Goal: Task Accomplishment & Management: Use online tool/utility

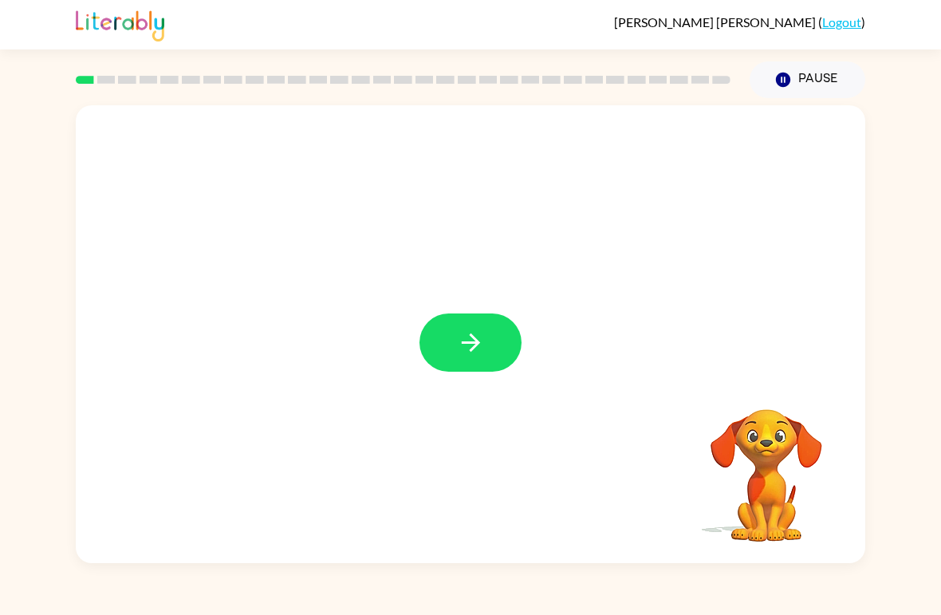
click at [454, 339] on button "button" at bounding box center [471, 342] width 102 height 58
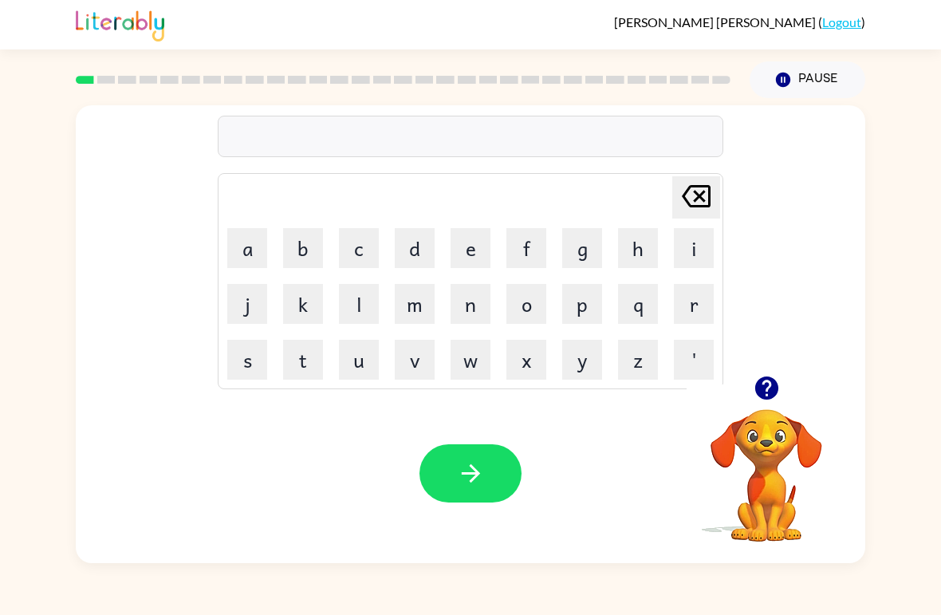
click at [302, 242] on button "b" at bounding box center [303, 248] width 40 height 40
click at [532, 298] on button "o" at bounding box center [527, 304] width 40 height 40
click at [305, 357] on button "t" at bounding box center [303, 360] width 40 height 40
click at [490, 246] on button "e" at bounding box center [471, 248] width 40 height 40
click at [688, 297] on button "r" at bounding box center [694, 304] width 40 height 40
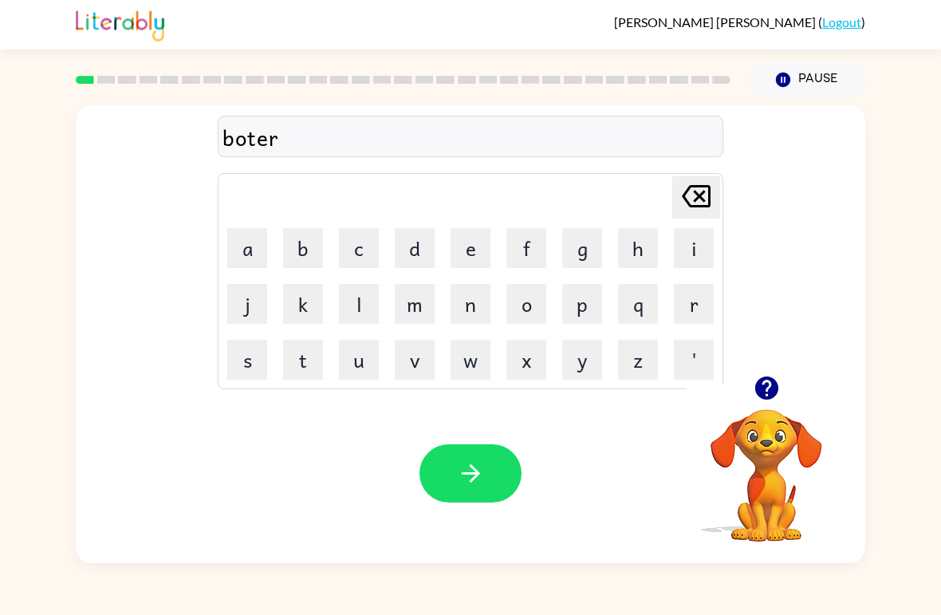
click at [688, 197] on icon "[PERSON_NAME] last character input" at bounding box center [696, 196] width 38 height 38
click at [688, 196] on icon "[PERSON_NAME] last character input" at bounding box center [696, 196] width 38 height 38
click at [295, 361] on button "t" at bounding box center [303, 360] width 40 height 40
click at [932, 4] on div "[PERSON_NAME] ( Logout )" at bounding box center [470, 24] width 941 height 49
click at [461, 248] on button "e" at bounding box center [471, 248] width 40 height 40
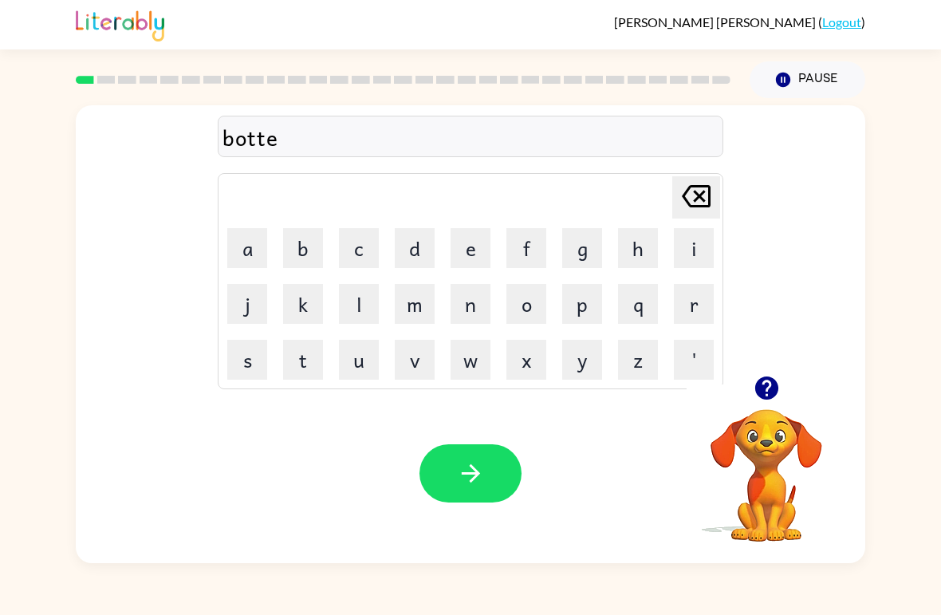
click at [753, 373] on button "button" at bounding box center [767, 388] width 41 height 41
click at [695, 292] on button "r" at bounding box center [694, 304] width 40 height 40
click at [461, 468] on icon "button" at bounding box center [471, 473] width 28 height 28
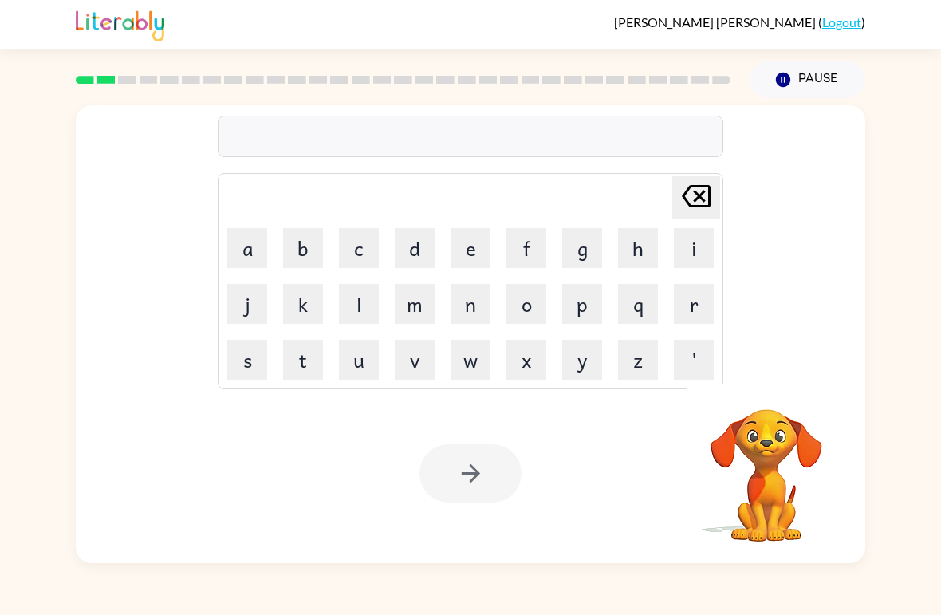
click at [698, 308] on button "r" at bounding box center [694, 304] width 40 height 40
click at [248, 245] on button "a" at bounding box center [247, 248] width 40 height 40
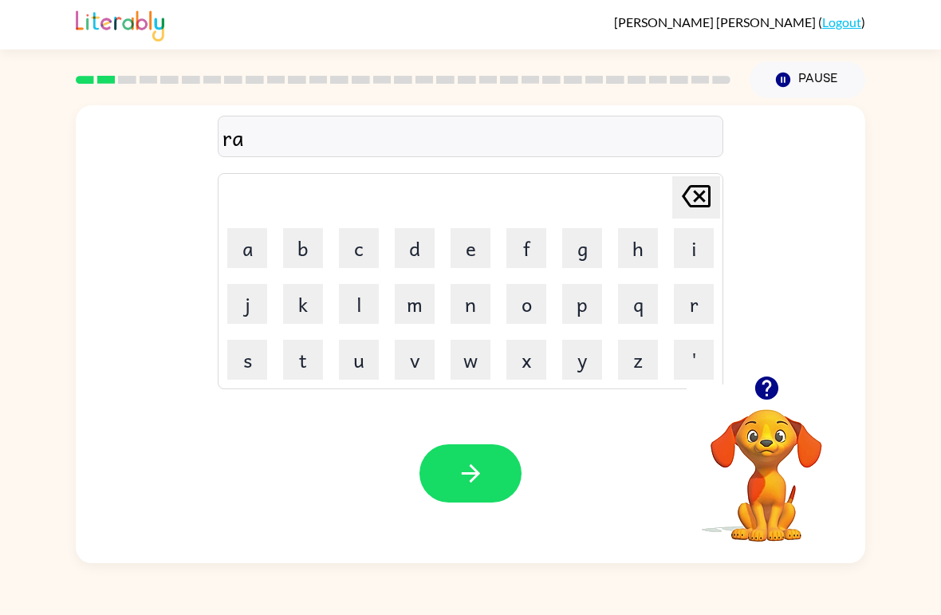
click at [355, 361] on button "u" at bounding box center [359, 360] width 40 height 40
click at [476, 297] on button "n" at bounding box center [471, 304] width 40 height 40
click at [422, 248] on button "d" at bounding box center [415, 248] width 40 height 40
click at [479, 455] on button "button" at bounding box center [471, 473] width 102 height 58
click at [777, 372] on button "button" at bounding box center [767, 388] width 41 height 41
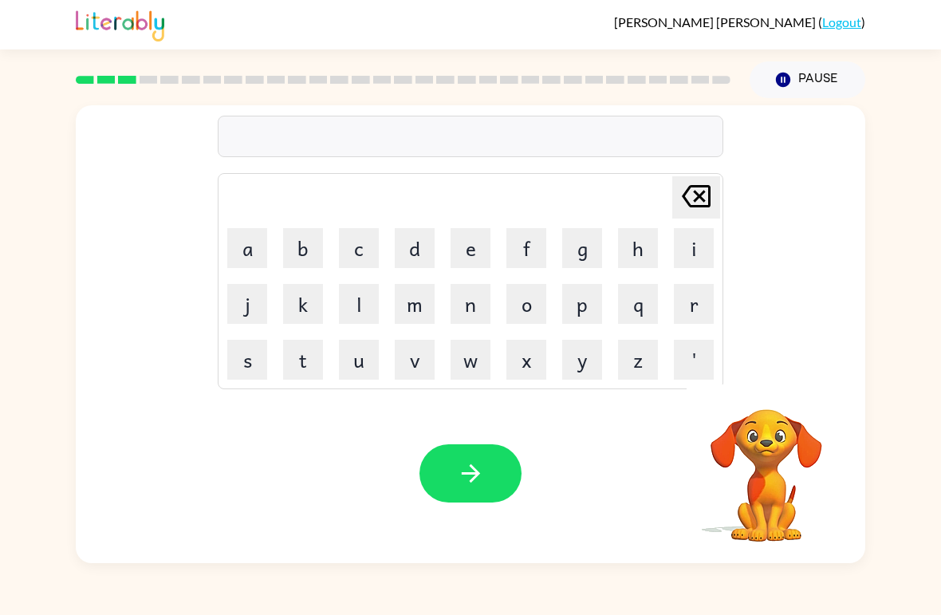
click at [413, 287] on button "m" at bounding box center [415, 304] width 40 height 40
click at [254, 249] on button "a" at bounding box center [247, 248] width 40 height 40
click at [249, 365] on button "s" at bounding box center [247, 360] width 40 height 40
click at [623, 253] on button "h" at bounding box center [638, 248] width 40 height 40
click at [667, 236] on td "i" at bounding box center [694, 248] width 54 height 54
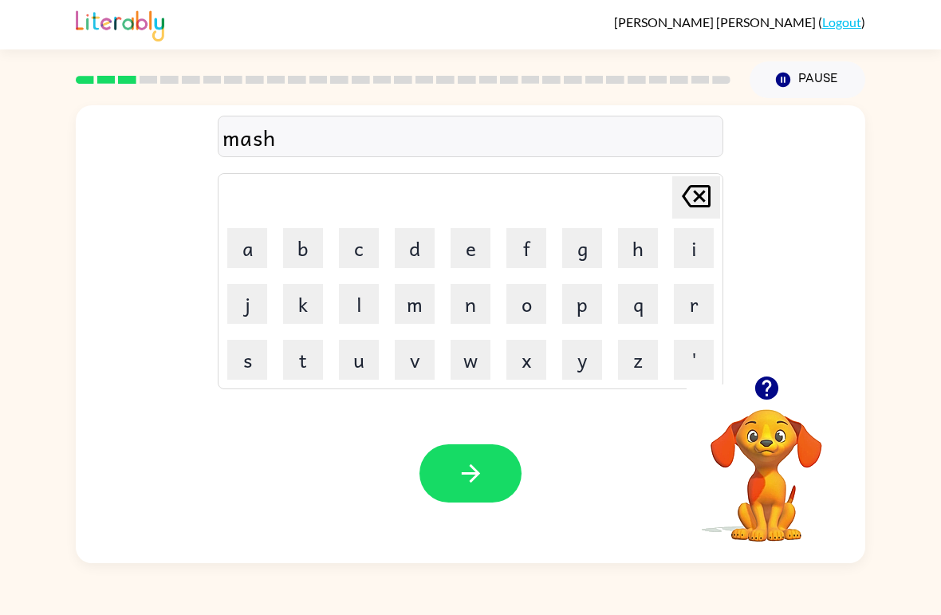
click at [467, 290] on button "n" at bounding box center [471, 304] width 40 height 40
click at [689, 196] on icon "[PERSON_NAME] last character input" at bounding box center [696, 196] width 38 height 38
click at [684, 242] on button "i" at bounding box center [694, 248] width 40 height 40
click at [472, 290] on button "n" at bounding box center [471, 304] width 40 height 40
click at [493, 475] on button "button" at bounding box center [471, 473] width 102 height 58
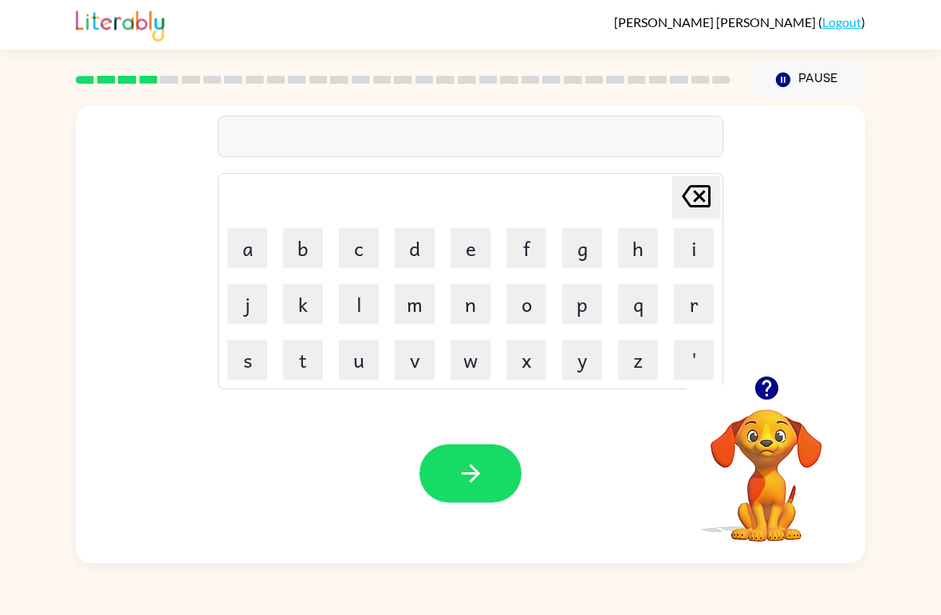
click at [684, 306] on button "r" at bounding box center [694, 304] width 40 height 40
click at [245, 237] on button "a" at bounding box center [247, 248] width 40 height 40
click at [674, 254] on button "i" at bounding box center [694, 248] width 40 height 40
click at [769, 399] on icon "button" at bounding box center [766, 388] width 23 height 23
click at [693, 201] on icon "[PERSON_NAME] last character input" at bounding box center [696, 196] width 38 height 38
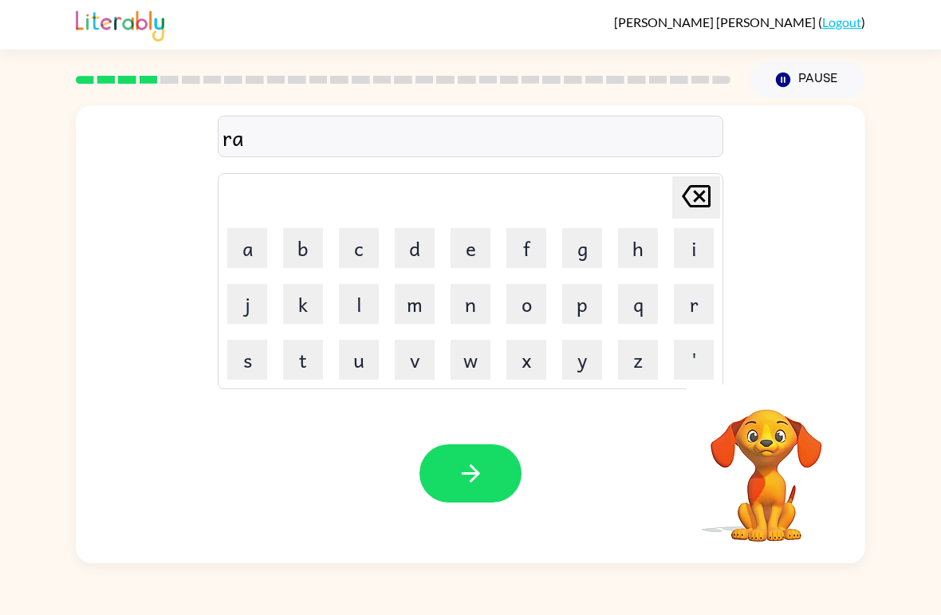
click at [692, 200] on icon "[PERSON_NAME] last character input" at bounding box center [696, 196] width 38 height 38
click at [706, 199] on icon "[PERSON_NAME] last character input" at bounding box center [696, 196] width 38 height 38
click at [316, 365] on button "t" at bounding box center [303, 360] width 40 height 40
click at [696, 300] on button "r" at bounding box center [694, 304] width 40 height 40
click at [252, 239] on button "a" at bounding box center [247, 248] width 40 height 40
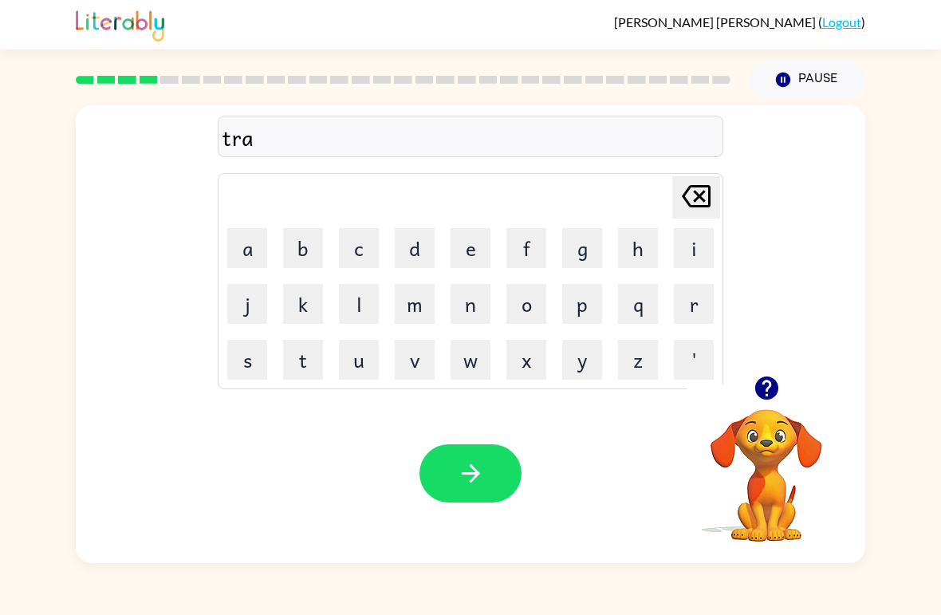
click at [700, 245] on button "i" at bounding box center [694, 248] width 40 height 40
click at [463, 297] on button "n" at bounding box center [471, 304] width 40 height 40
click at [444, 465] on button "button" at bounding box center [471, 473] width 102 height 58
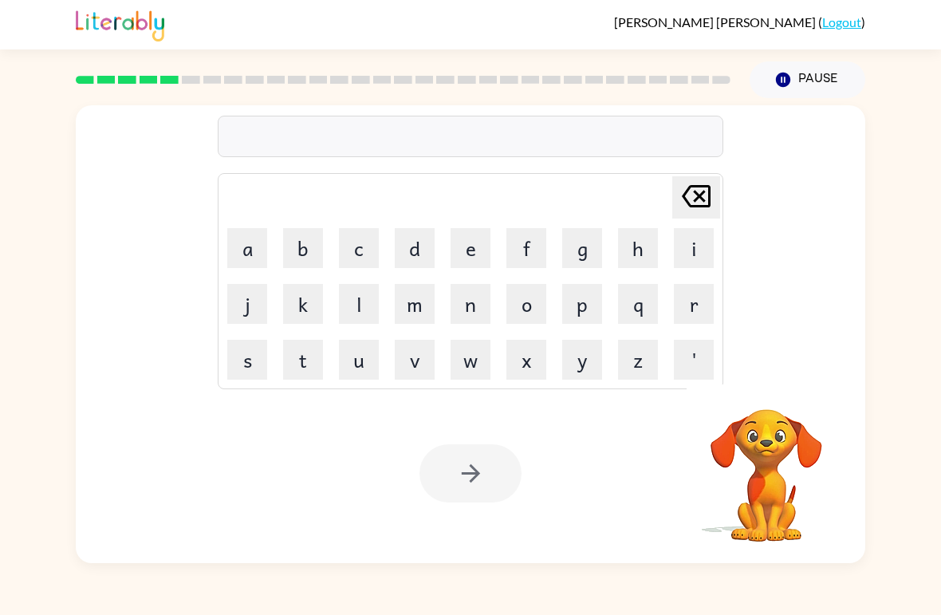
click at [404, 252] on button "d" at bounding box center [415, 248] width 40 height 40
click at [684, 235] on button "i" at bounding box center [694, 248] width 40 height 40
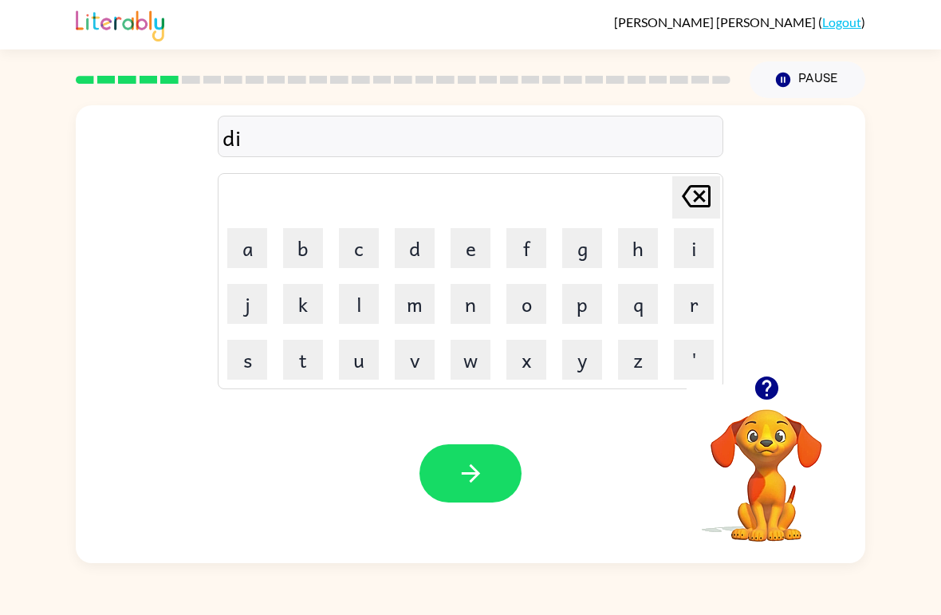
click at [600, 299] on button "p" at bounding box center [582, 304] width 40 height 40
click at [618, 248] on button "h" at bounding box center [638, 248] width 40 height 40
click at [755, 409] on video "Your browser must support playing .mp4 files to use Literably. Please try using…" at bounding box center [767, 464] width 160 height 160
click at [784, 467] on video "Your browser must support playing .mp4 files to use Literably. Please try using…" at bounding box center [767, 464] width 160 height 160
click at [766, 385] on icon "button" at bounding box center [766, 388] width 23 height 23
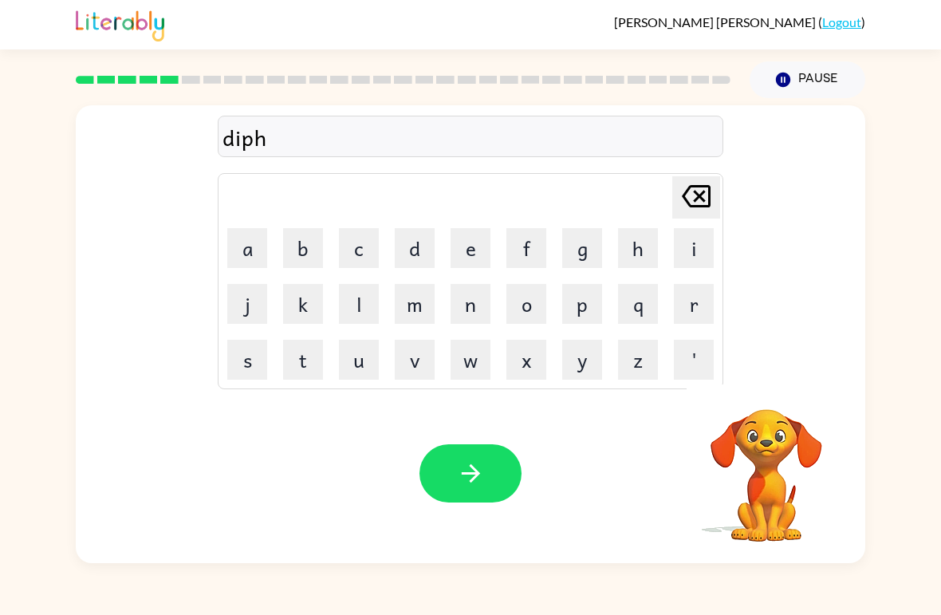
click at [453, 240] on button "e" at bounding box center [471, 248] width 40 height 40
click at [469, 310] on button "n" at bounding box center [471, 304] width 40 height 40
click at [474, 254] on button "e" at bounding box center [471, 248] width 40 height 40
click at [525, 238] on button "f" at bounding box center [527, 248] width 40 height 40
click at [834, 467] on video "Your browser must support playing .mp4 files to use Literably. Please try using…" at bounding box center [767, 464] width 160 height 160
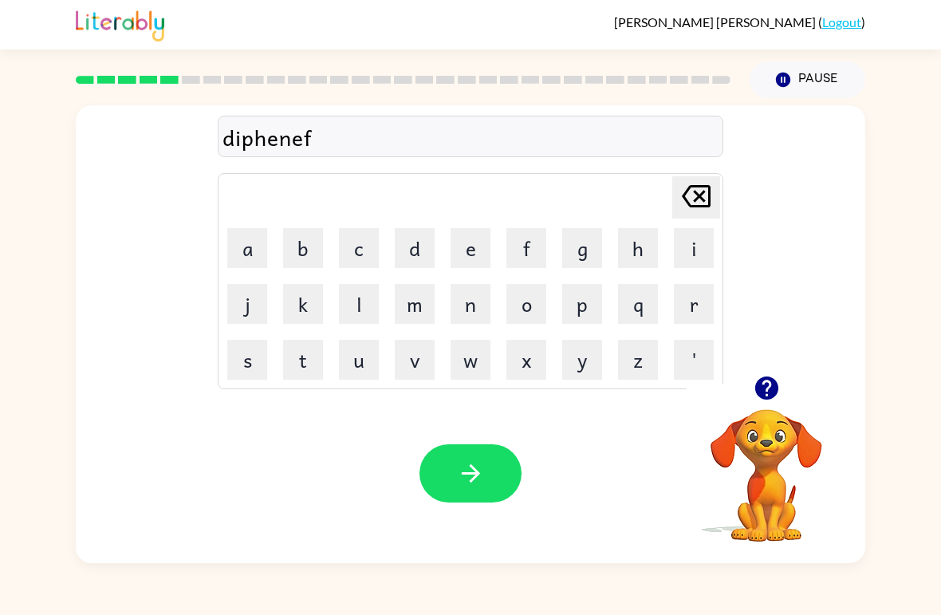
click at [771, 420] on video "Your browser must support playing .mp4 files to use Literably. Please try using…" at bounding box center [767, 464] width 160 height 160
click at [815, 428] on video "Your browser must support playing .mp4 files to use Literably. Please try using…" at bounding box center [767, 464] width 160 height 160
click at [766, 377] on icon "button" at bounding box center [767, 388] width 28 height 28
click at [763, 383] on div "diphenef [PERSON_NAME] last character input a b c d e f g h i j k l m n o p q r…" at bounding box center [471, 334] width 790 height 458
click at [696, 191] on icon "[PERSON_NAME] last character input" at bounding box center [696, 196] width 38 height 38
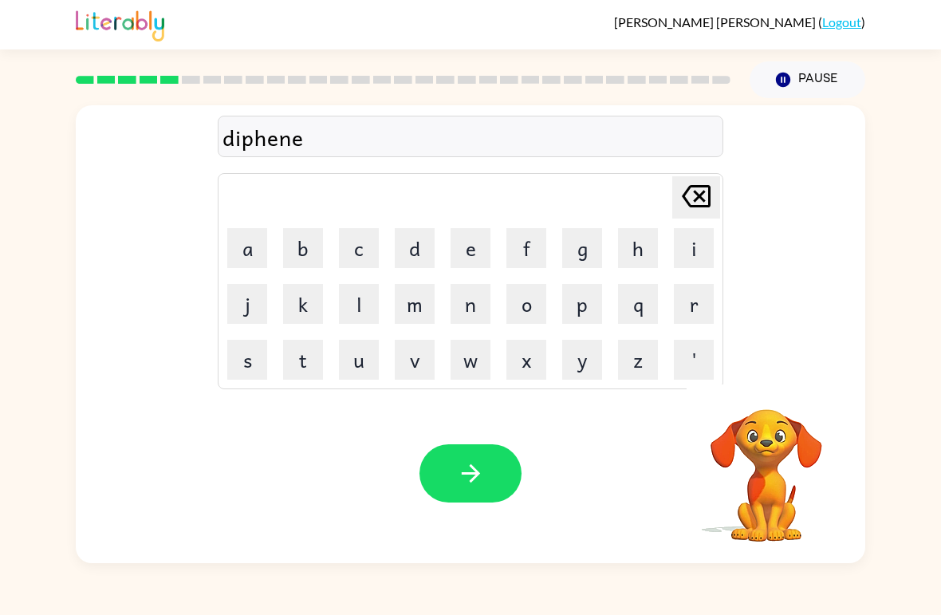
click at [693, 182] on icon "[PERSON_NAME] last character input" at bounding box center [696, 196] width 38 height 38
click at [250, 362] on button "s" at bounding box center [247, 360] width 40 height 40
click at [471, 249] on button "e" at bounding box center [471, 248] width 40 height 40
click at [331, 353] on table "[PERSON_NAME] last character input a b c d e f g h i j k l m n o p q r s t u v …" at bounding box center [471, 281] width 504 height 215
click at [298, 365] on button "t" at bounding box center [303, 360] width 40 height 40
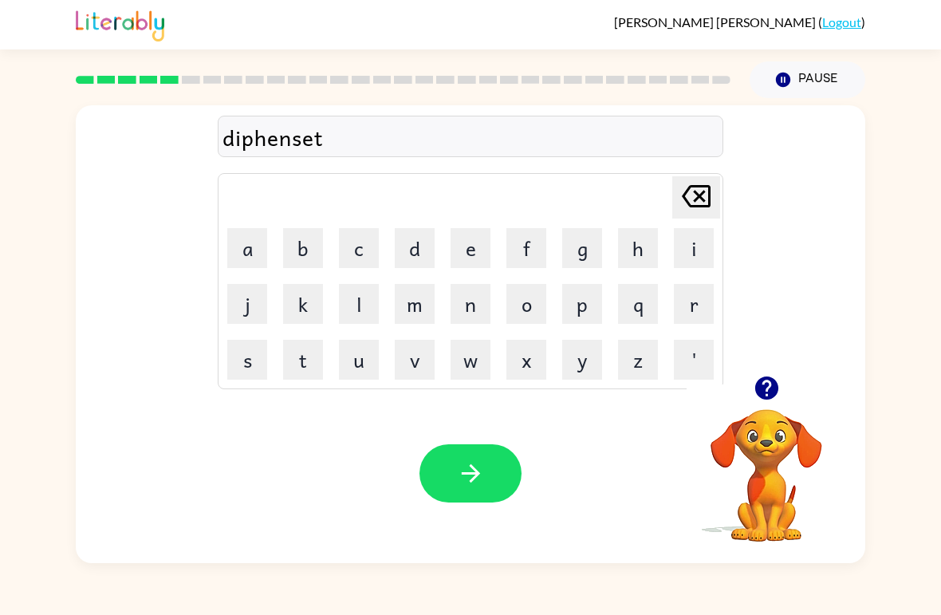
click at [779, 469] on video "Your browser must support playing .mp4 files to use Literably. Please try using…" at bounding box center [767, 464] width 160 height 160
click at [755, 472] on video "Your browser must support playing .mp4 files to use Literably. Please try using…" at bounding box center [767, 464] width 160 height 160
click at [784, 393] on button "button" at bounding box center [767, 388] width 41 height 41
click at [685, 199] on icon at bounding box center [696, 196] width 29 height 22
click at [663, 199] on td "[PERSON_NAME] last character input" at bounding box center [470, 197] width 501 height 44
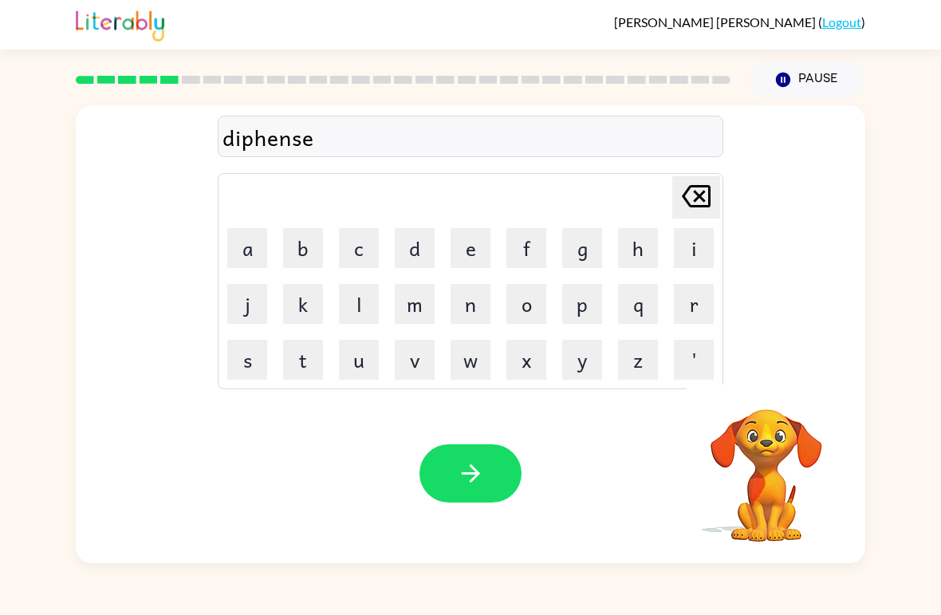
click at [683, 198] on icon at bounding box center [696, 196] width 29 height 22
click at [688, 244] on button "i" at bounding box center [694, 248] width 40 height 40
click at [515, 242] on button "f" at bounding box center [527, 248] width 40 height 40
click at [810, 408] on div at bounding box center [767, 388] width 160 height 41
click at [776, 443] on video "Your browser must support playing .mp4 files to use Literably. Please try using…" at bounding box center [767, 464] width 160 height 160
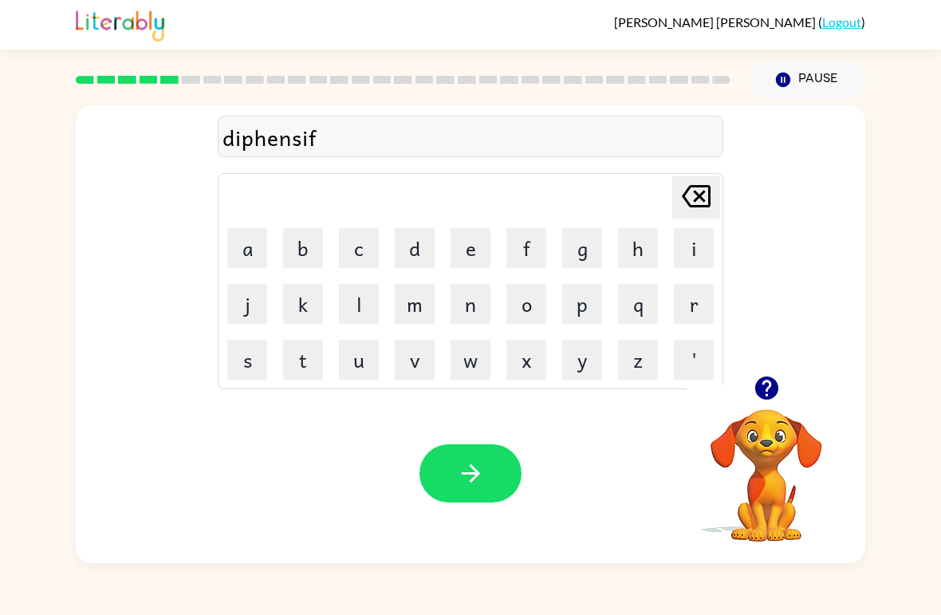
click at [769, 377] on icon "button" at bounding box center [767, 388] width 28 height 28
click at [770, 410] on video "Your browser must support playing .mp4 files to use Literably. Please try using…" at bounding box center [767, 464] width 160 height 160
click at [452, 496] on button "button" at bounding box center [471, 473] width 102 height 58
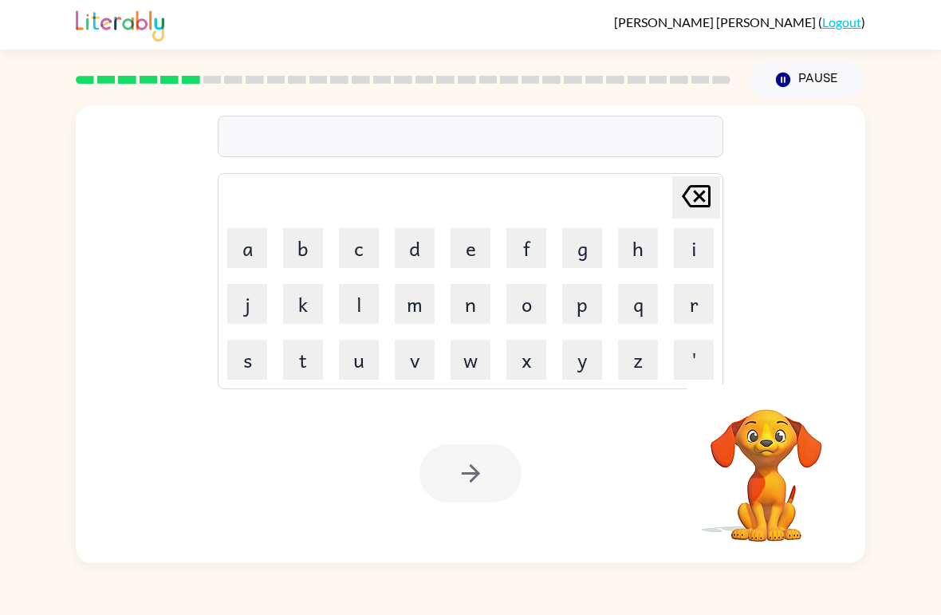
click at [419, 363] on button "v" at bounding box center [415, 360] width 40 height 40
click at [250, 262] on button "a" at bounding box center [247, 248] width 40 height 40
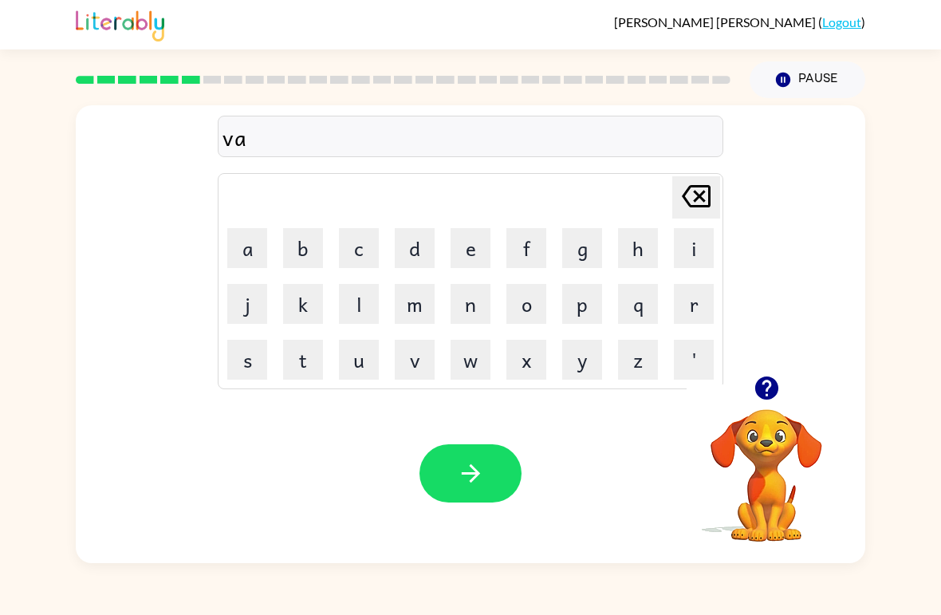
click at [357, 236] on button "c" at bounding box center [359, 248] width 40 height 40
click at [229, 252] on button "a" at bounding box center [247, 248] width 40 height 40
click at [683, 202] on icon "[PERSON_NAME] last character input" at bounding box center [696, 196] width 38 height 38
click at [468, 247] on button "e" at bounding box center [471, 248] width 40 height 40
click at [296, 363] on button "t" at bounding box center [303, 360] width 40 height 40
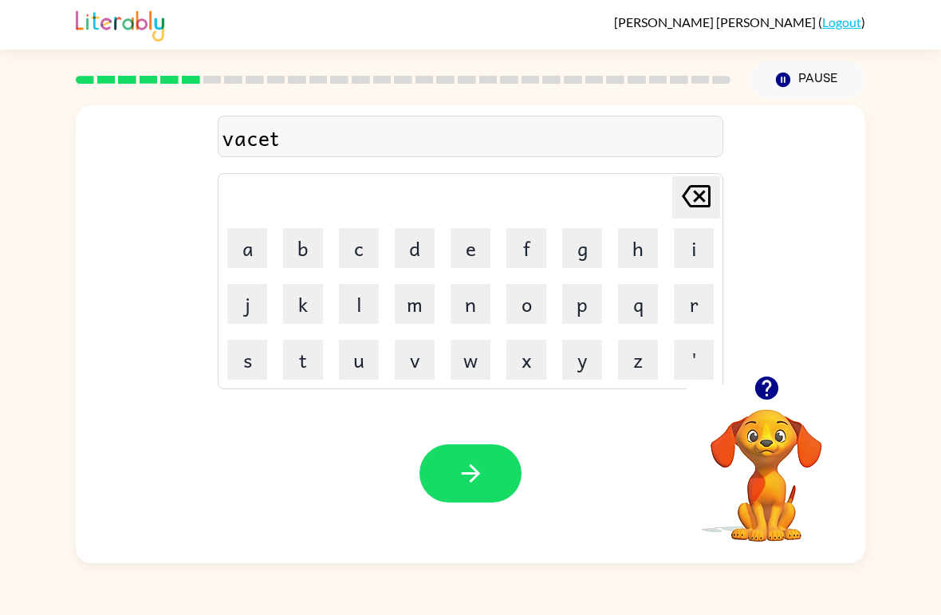
click at [680, 252] on button "i" at bounding box center [694, 248] width 40 height 40
click at [517, 301] on button "o" at bounding box center [527, 304] width 40 height 40
click at [468, 302] on button "n" at bounding box center [471, 304] width 40 height 40
click at [239, 358] on button "s" at bounding box center [247, 360] width 40 height 40
click at [728, 440] on video "Your browser must support playing .mp4 files to use Literably. Please try using…" at bounding box center [767, 464] width 160 height 160
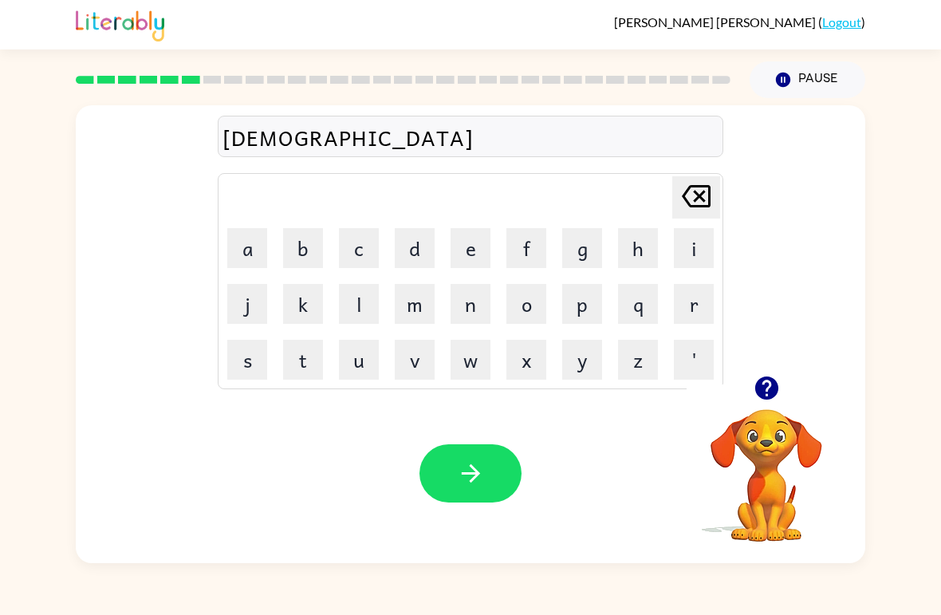
click at [759, 412] on video "Your browser must support playing .mp4 files to use Literably. Please try using…" at bounding box center [767, 464] width 160 height 160
click at [766, 396] on icon "button" at bounding box center [767, 388] width 28 height 28
click at [475, 487] on icon "button" at bounding box center [471, 473] width 28 height 28
click at [579, 298] on button "p" at bounding box center [582, 304] width 40 height 40
click at [479, 302] on button "n" at bounding box center [471, 304] width 40 height 40
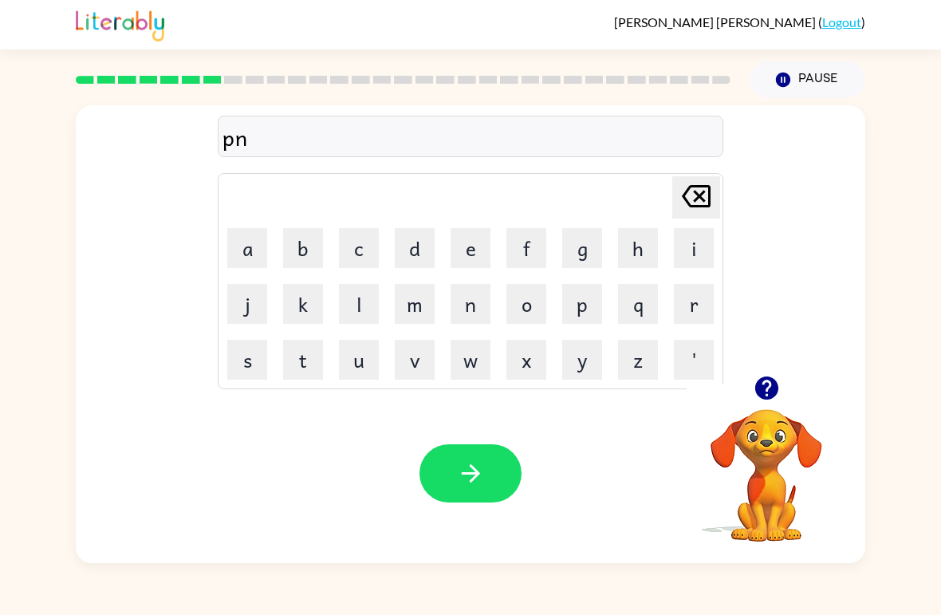
click at [310, 367] on button "t" at bounding box center [303, 360] width 40 height 40
click at [310, 366] on button "t" at bounding box center [303, 360] width 40 height 40
click at [770, 397] on icon "button" at bounding box center [766, 388] width 23 height 23
click at [690, 194] on icon "[PERSON_NAME] last character input" at bounding box center [696, 196] width 38 height 38
click at [689, 193] on icon "[PERSON_NAME] last character input" at bounding box center [696, 196] width 38 height 38
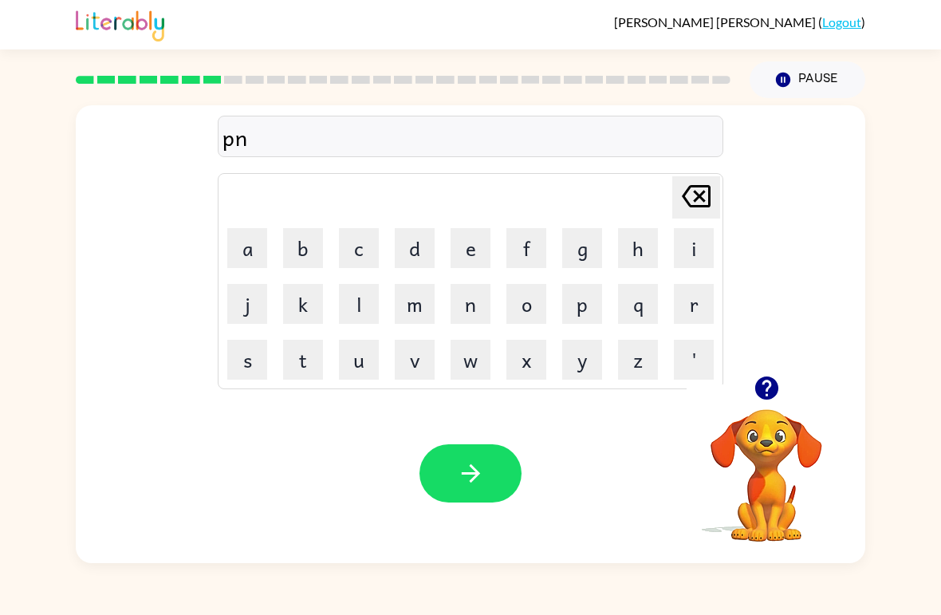
click at [697, 217] on div "[PERSON_NAME] last character input" at bounding box center [696, 197] width 38 height 41
click at [524, 306] on button "o" at bounding box center [527, 304] width 40 height 40
click at [308, 365] on button "t" at bounding box center [303, 360] width 40 height 40
click at [307, 365] on button "t" at bounding box center [303, 360] width 40 height 40
click at [459, 239] on button "e" at bounding box center [471, 248] width 40 height 40
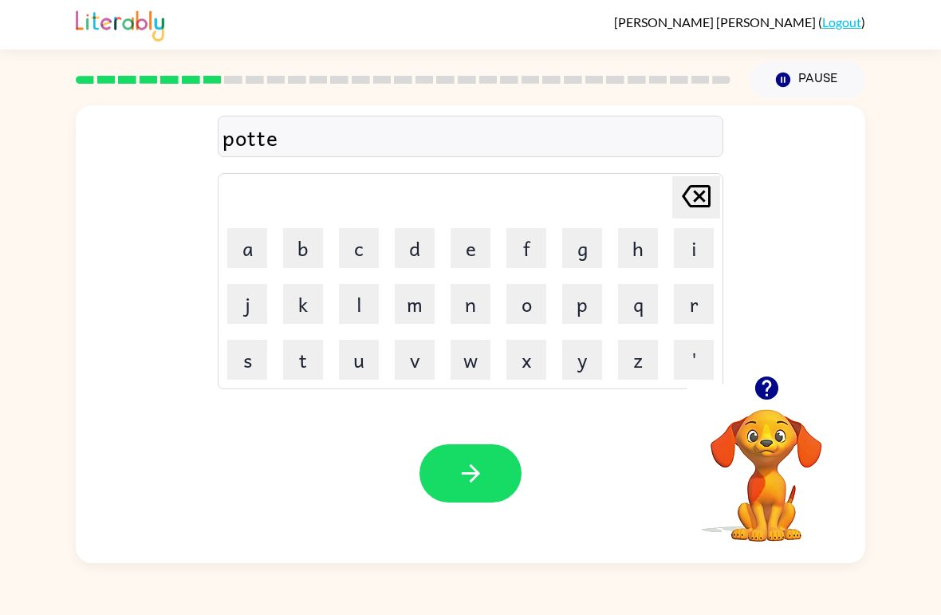
click at [355, 299] on button "l" at bounding box center [359, 304] width 40 height 40
click at [771, 427] on video "Your browser must support playing .mp4 files to use Literably. Please try using…" at bounding box center [767, 464] width 160 height 160
click at [755, 377] on icon "button" at bounding box center [767, 388] width 28 height 28
click at [700, 200] on icon "[PERSON_NAME] last character input" at bounding box center [696, 196] width 38 height 38
click at [699, 199] on icon at bounding box center [696, 196] width 29 height 22
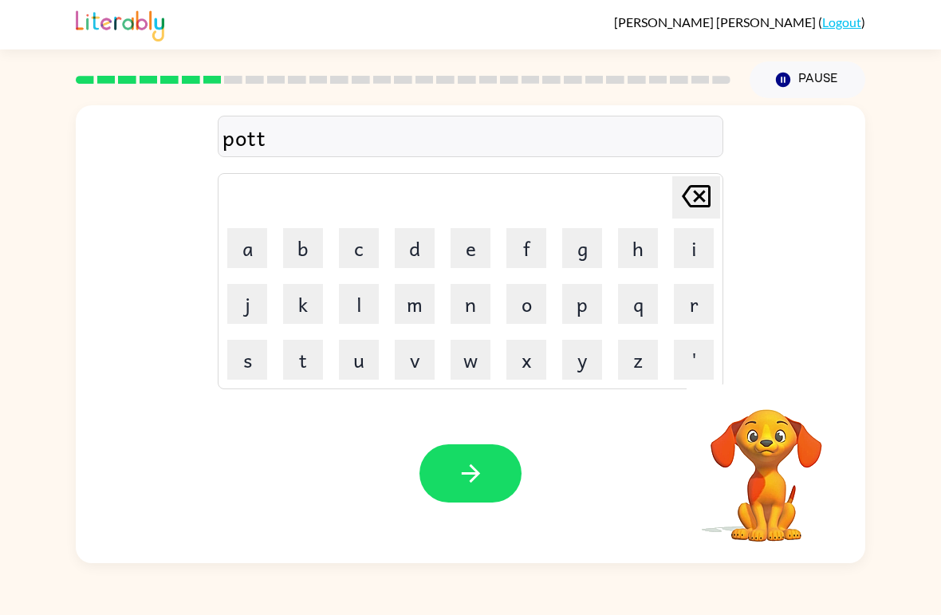
click at [699, 194] on icon "[PERSON_NAME] last character input" at bounding box center [696, 196] width 38 height 38
click at [707, 179] on icon "[PERSON_NAME] last character input" at bounding box center [696, 196] width 38 height 38
click at [707, 178] on icon "[PERSON_NAME] last character input" at bounding box center [696, 196] width 38 height 38
click at [348, 361] on button "u" at bounding box center [359, 360] width 40 height 40
click at [301, 365] on button "t" at bounding box center [303, 360] width 40 height 40
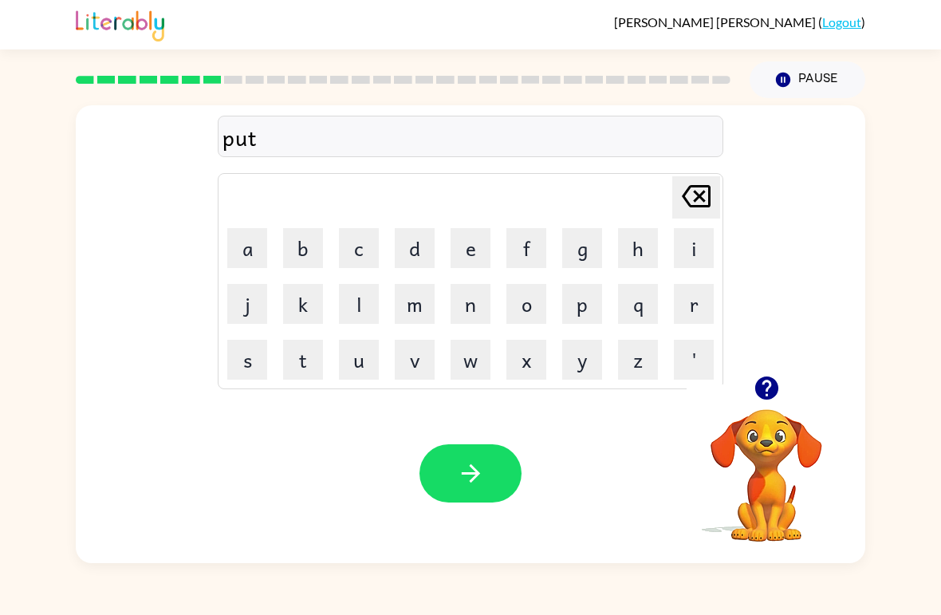
click at [300, 365] on button "t" at bounding box center [303, 360] width 40 height 40
click at [763, 421] on video "Your browser must support playing .mp4 files to use Literably. Please try using…" at bounding box center [767, 464] width 160 height 160
click at [756, 394] on icon "button" at bounding box center [766, 388] width 23 height 23
click at [691, 313] on button "r" at bounding box center [694, 304] width 40 height 40
click at [353, 299] on button "l" at bounding box center [359, 304] width 40 height 40
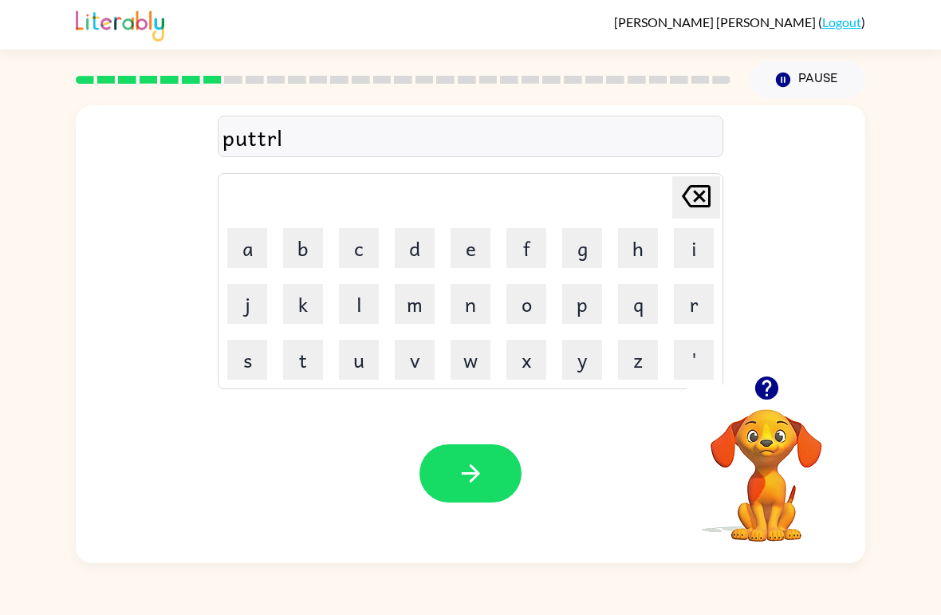
click at [798, 424] on video "Your browser must support playing .mp4 files to use Literably. Please try using…" at bounding box center [767, 464] width 160 height 160
click at [683, 202] on icon "[PERSON_NAME] last character input" at bounding box center [696, 196] width 38 height 38
click at [339, 362] on button "u" at bounding box center [359, 360] width 40 height 40
click at [353, 312] on button "l" at bounding box center [359, 304] width 40 height 40
click at [790, 426] on video "Your browser must support playing .mp4 files to use Literably. Please try using…" at bounding box center [767, 464] width 160 height 160
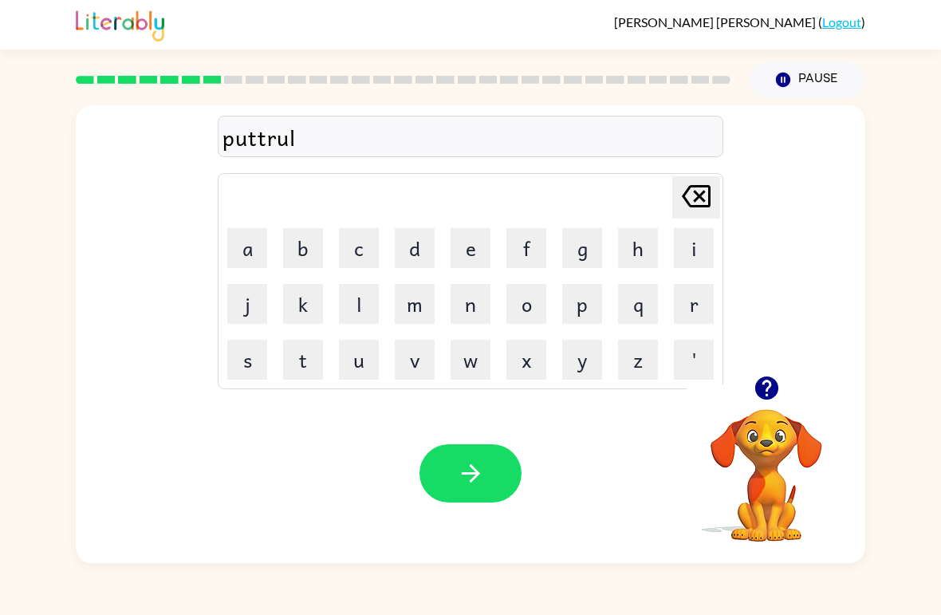
click at [783, 368] on div "puttrul Delete Delete last character input a b c d e f g h i j k l m n o p q r …" at bounding box center [471, 240] width 790 height 270
click at [764, 386] on icon "button" at bounding box center [766, 388] width 23 height 23
click at [451, 446] on button "button" at bounding box center [471, 473] width 102 height 58
click at [684, 239] on button "i" at bounding box center [694, 248] width 40 height 40
click at [674, 308] on button "r" at bounding box center [694, 304] width 40 height 40
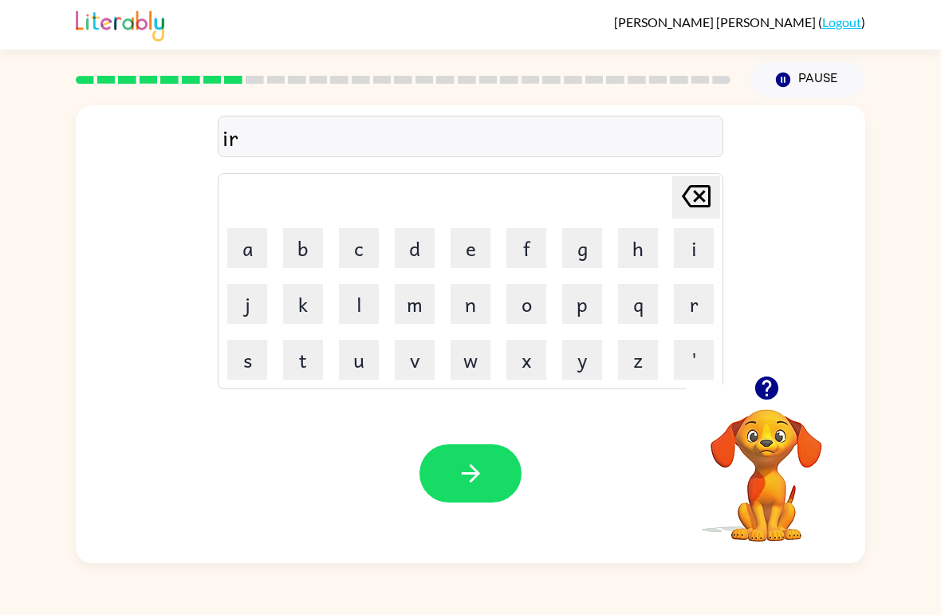
click at [689, 257] on button "i" at bounding box center [694, 248] width 40 height 40
click at [688, 199] on icon "[PERSON_NAME] last character input" at bounding box center [696, 196] width 38 height 38
click at [688, 198] on icon "[PERSON_NAME] last character input" at bounding box center [696, 196] width 38 height 38
click at [691, 192] on icon "[PERSON_NAME] last character input" at bounding box center [696, 196] width 38 height 38
click at [421, 296] on button "m" at bounding box center [415, 304] width 40 height 40
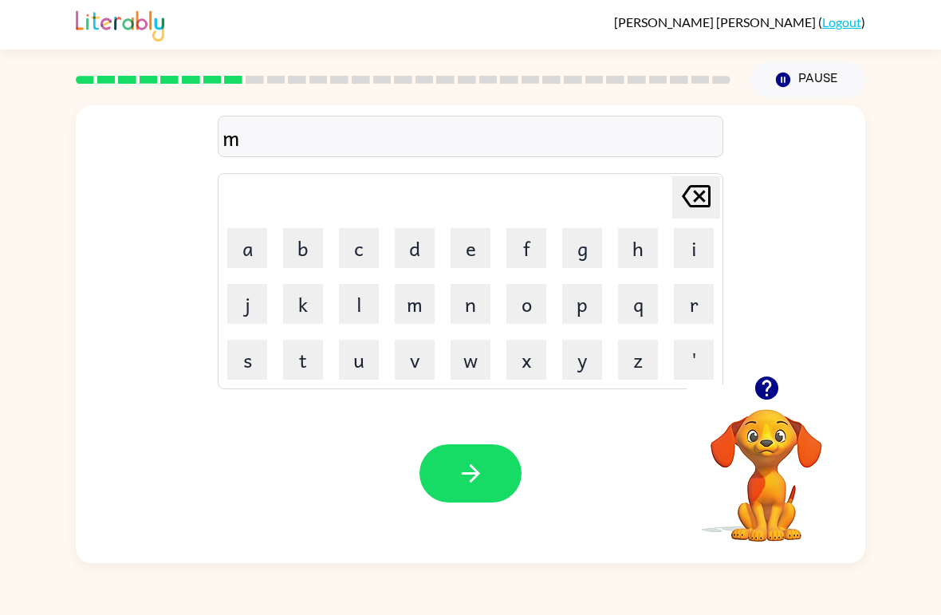
click at [421, 295] on button "m" at bounding box center [415, 304] width 40 height 40
click at [701, 202] on icon "[PERSON_NAME] last character input" at bounding box center [696, 196] width 38 height 38
click at [676, 248] on button "i" at bounding box center [694, 248] width 40 height 40
click at [694, 284] on button "r" at bounding box center [694, 304] width 40 height 40
click at [791, 380] on div at bounding box center [767, 388] width 160 height 41
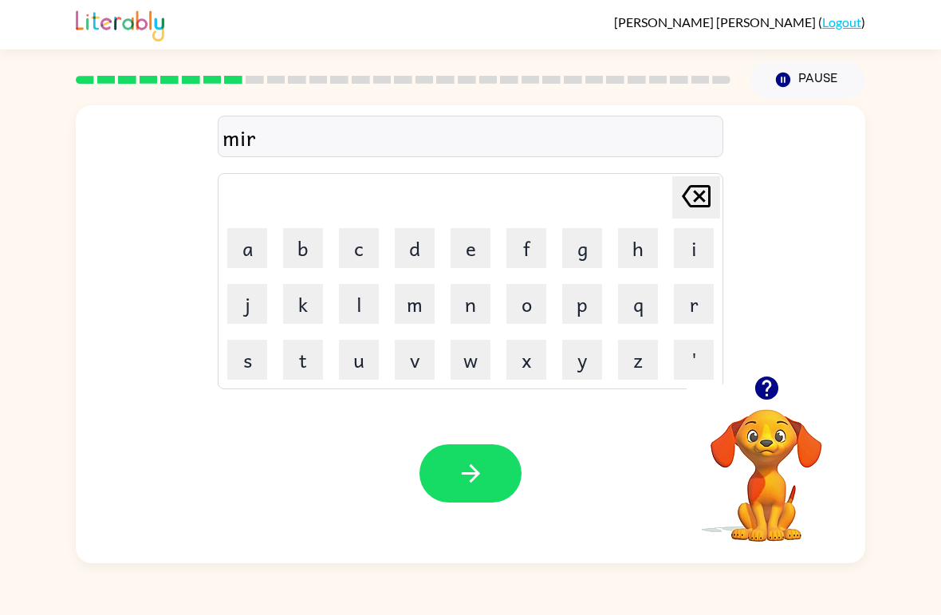
click at [770, 385] on icon "button" at bounding box center [767, 388] width 28 height 28
click at [768, 439] on video "Your browser must support playing .mp4 files to use Literably. Please try using…" at bounding box center [767, 464] width 160 height 160
click at [688, 235] on button "i" at bounding box center [694, 248] width 40 height 40
click at [368, 266] on button "c" at bounding box center [359, 248] width 40 height 40
click at [251, 247] on button "a" at bounding box center [247, 248] width 40 height 40
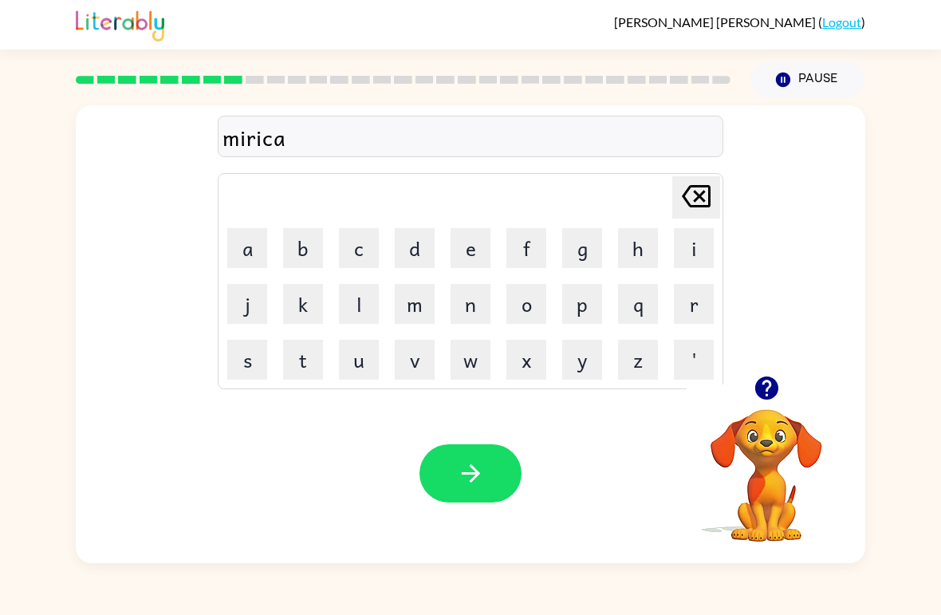
click at [347, 312] on button "l" at bounding box center [359, 304] width 40 height 40
click at [756, 404] on button "button" at bounding box center [767, 388] width 41 height 41
click at [476, 475] on icon "button" at bounding box center [470, 473] width 18 height 18
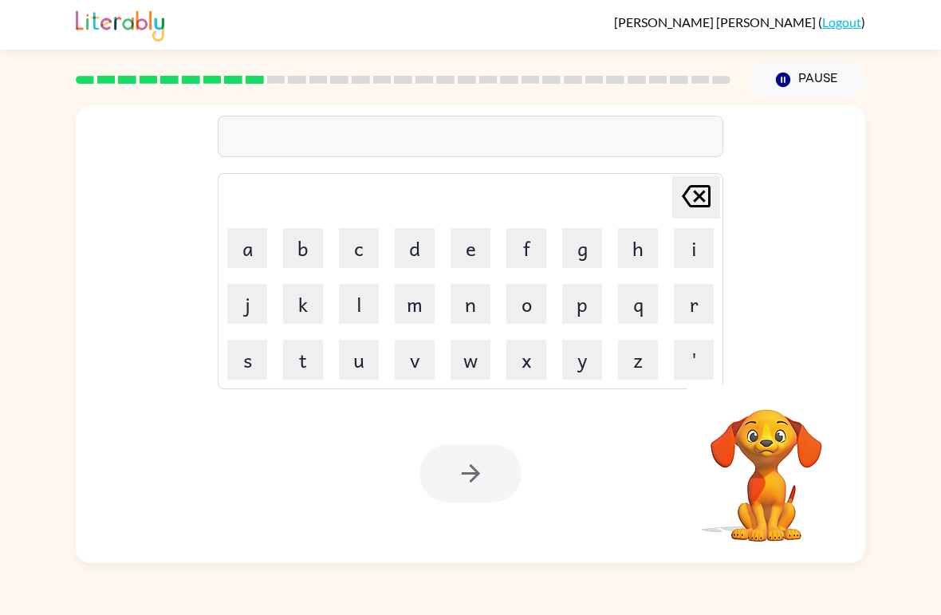
click at [418, 304] on button "m" at bounding box center [415, 304] width 40 height 40
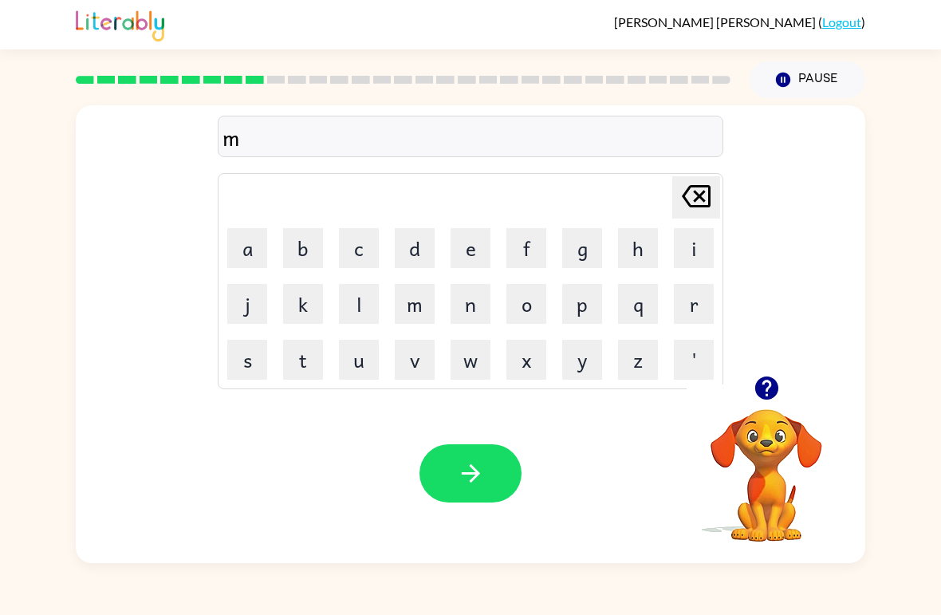
click at [463, 308] on button "n" at bounding box center [471, 304] width 40 height 40
click at [774, 399] on icon "button" at bounding box center [767, 388] width 28 height 28
click at [414, 310] on button "m" at bounding box center [415, 304] width 40 height 40
click at [763, 408] on button "button" at bounding box center [767, 388] width 41 height 41
click at [698, 198] on icon at bounding box center [696, 196] width 29 height 22
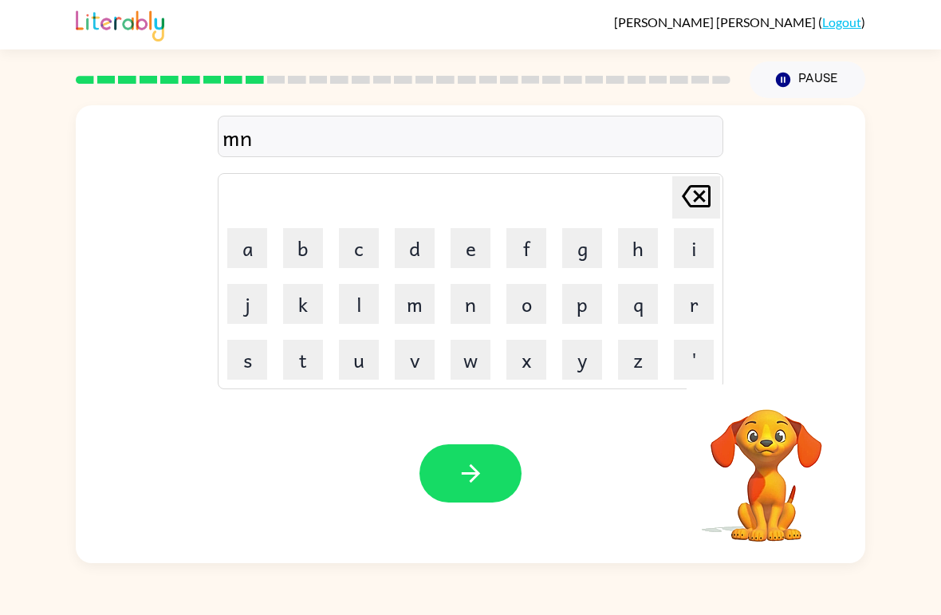
click at [732, 195] on div "mn [PERSON_NAME] last character input a b c d e f g h i j k l m n o p q r s t u…" at bounding box center [471, 240] width 790 height 270
click at [716, 186] on button "[PERSON_NAME] last character input" at bounding box center [696, 197] width 48 height 42
click at [716, 185] on button "[PERSON_NAME] last character input" at bounding box center [696, 197] width 48 height 42
click at [407, 315] on button "m" at bounding box center [415, 304] width 40 height 40
click at [678, 245] on button "i" at bounding box center [694, 248] width 40 height 40
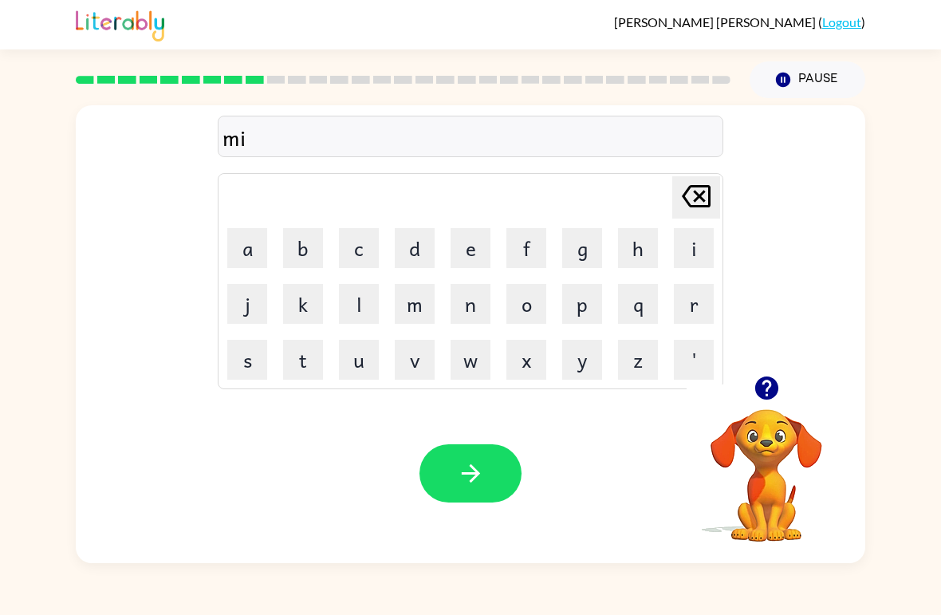
click at [411, 246] on button "d" at bounding box center [415, 248] width 40 height 40
click at [403, 304] on button "m" at bounding box center [415, 304] width 40 height 40
click at [364, 239] on button "c" at bounding box center [359, 248] width 40 height 40
click at [696, 191] on icon "[PERSON_NAME] last character input" at bounding box center [696, 196] width 38 height 38
click at [522, 310] on button "o" at bounding box center [527, 304] width 40 height 40
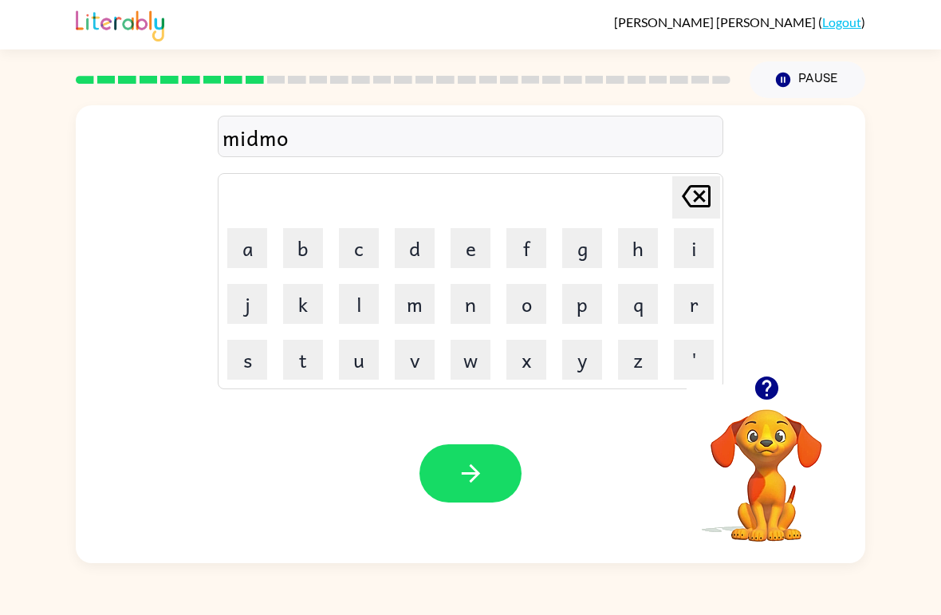
click at [766, 420] on video "Your browser must support playing .mp4 files to use Literably. Please try using…" at bounding box center [767, 464] width 160 height 160
click at [750, 454] on video "Your browser must support playing .mp4 files to use Literably. Please try using…" at bounding box center [767, 464] width 160 height 160
click at [771, 383] on icon "button" at bounding box center [766, 388] width 23 height 23
click at [694, 313] on button "r" at bounding box center [694, 304] width 40 height 40
click at [483, 305] on button "n" at bounding box center [471, 304] width 40 height 40
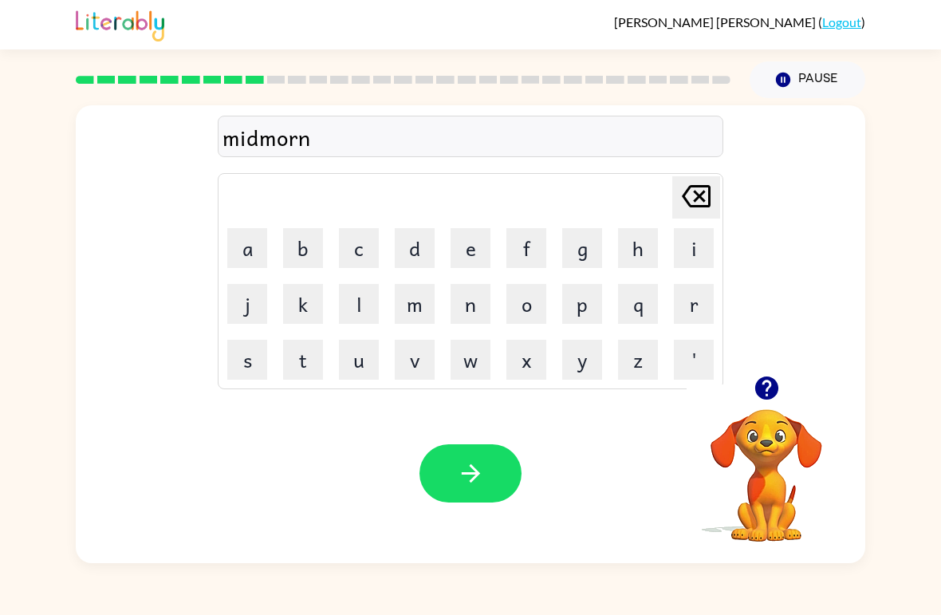
click at [674, 252] on button "i" at bounding box center [694, 248] width 40 height 40
click at [479, 307] on button "n" at bounding box center [471, 304] width 40 height 40
click at [583, 251] on button "g" at bounding box center [582, 248] width 40 height 40
click at [487, 472] on button "button" at bounding box center [471, 473] width 102 height 58
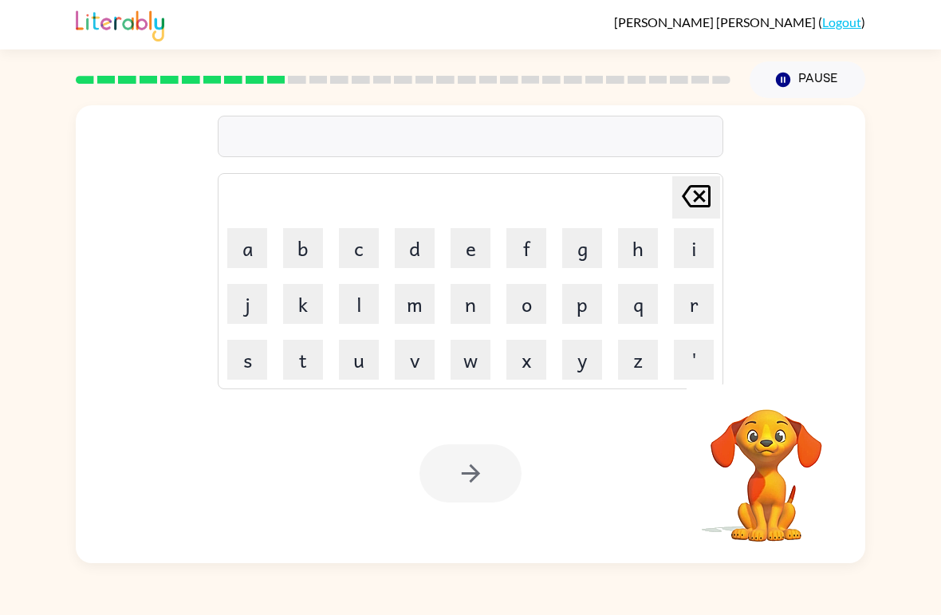
click at [408, 255] on button "d" at bounding box center [415, 248] width 40 height 40
click at [699, 232] on button "i" at bounding box center [694, 248] width 40 height 40
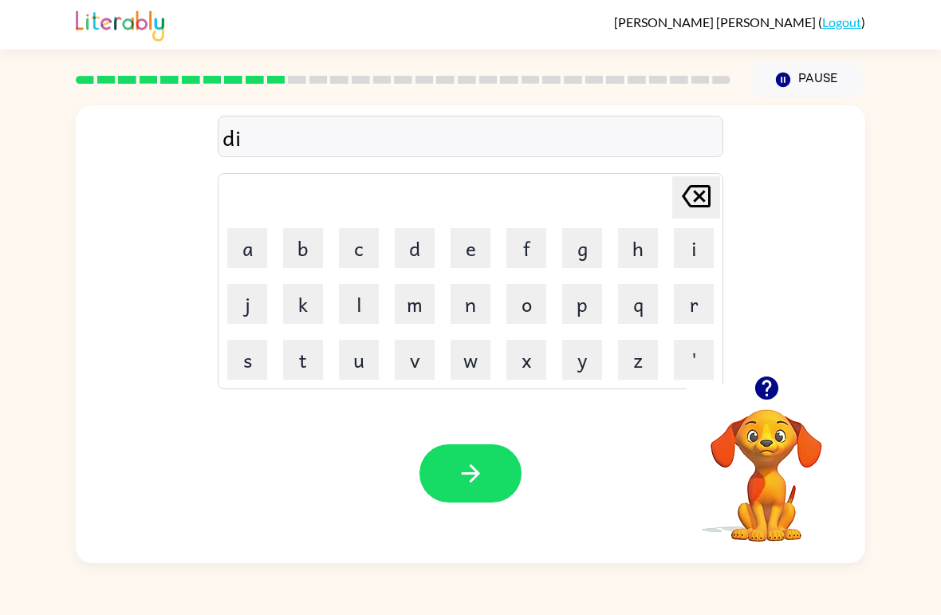
click at [227, 348] on button "s" at bounding box center [247, 360] width 40 height 40
click at [293, 354] on button "t" at bounding box center [303, 360] width 40 height 40
click at [697, 310] on button "r" at bounding box center [694, 304] width 40 height 40
click at [474, 304] on button "n" at bounding box center [471, 304] width 40 height 40
click at [703, 201] on icon at bounding box center [696, 196] width 29 height 22
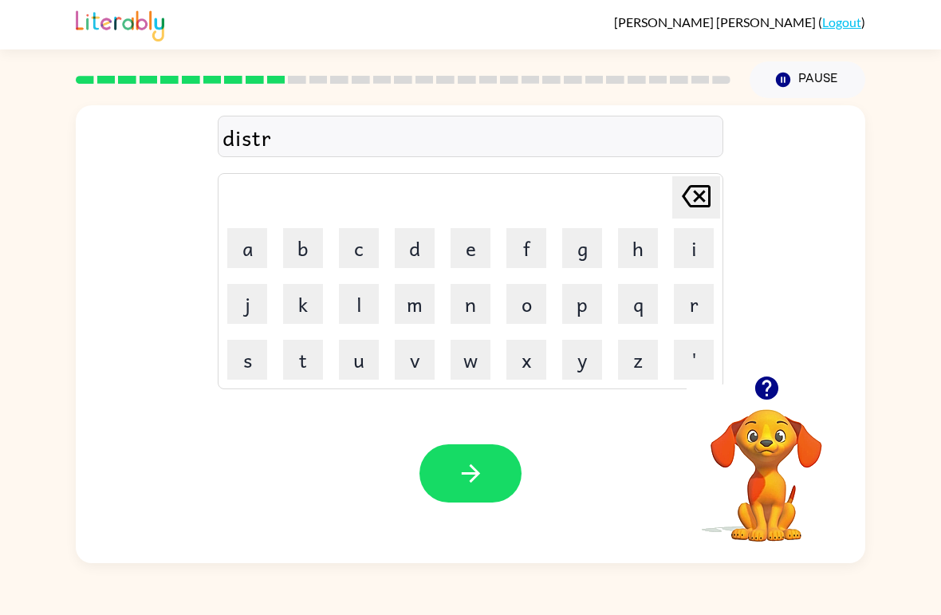
click at [913, 596] on div "[PERSON_NAME] ( Logout ) Pause Pause distr Delete Delete last character input a…" at bounding box center [470, 307] width 941 height 615
click at [774, 384] on icon "button" at bounding box center [766, 388] width 23 height 23
click at [368, 350] on button "u" at bounding box center [359, 360] width 40 height 40
click at [250, 345] on button "s" at bounding box center [247, 360] width 40 height 40
click at [770, 393] on icon "button" at bounding box center [766, 388] width 23 height 23
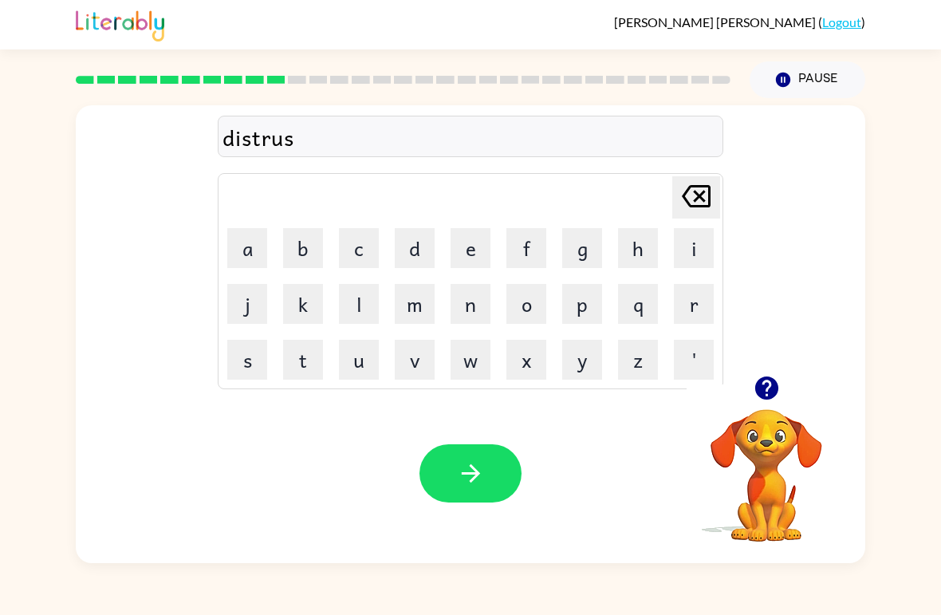
click at [455, 484] on button "button" at bounding box center [471, 473] width 102 height 58
click at [765, 408] on button "button" at bounding box center [767, 388] width 41 height 41
click at [684, 317] on button "r" at bounding box center [694, 304] width 40 height 40
click at [524, 313] on button "o" at bounding box center [527, 304] width 40 height 40
click at [766, 407] on button "button" at bounding box center [767, 388] width 41 height 41
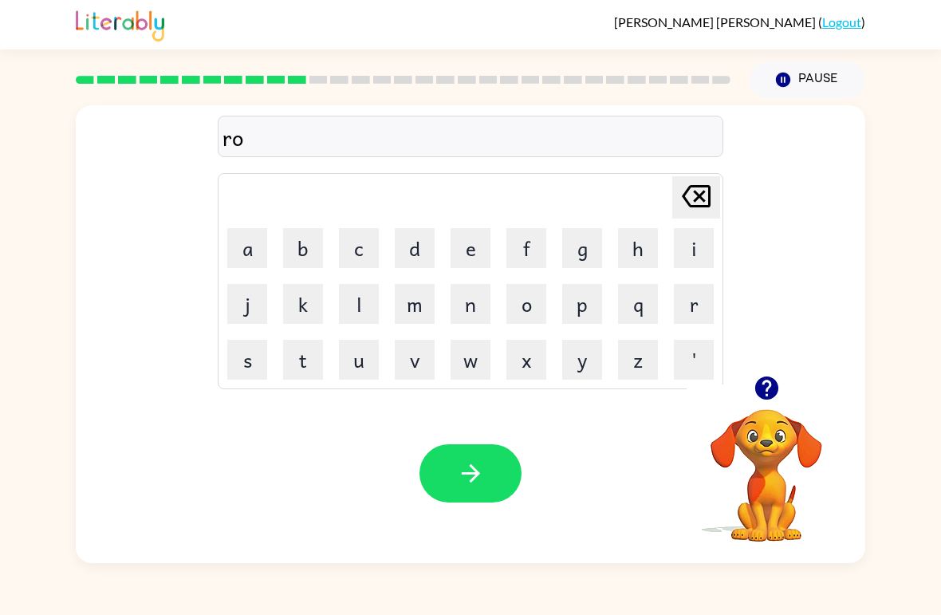
click at [418, 258] on button "d" at bounding box center [415, 248] width 40 height 40
click at [459, 463] on icon "button" at bounding box center [471, 473] width 28 height 28
click at [768, 404] on button "button" at bounding box center [767, 388] width 41 height 41
click at [352, 372] on button "u" at bounding box center [359, 360] width 40 height 40
click at [585, 302] on button "p" at bounding box center [582, 304] width 40 height 40
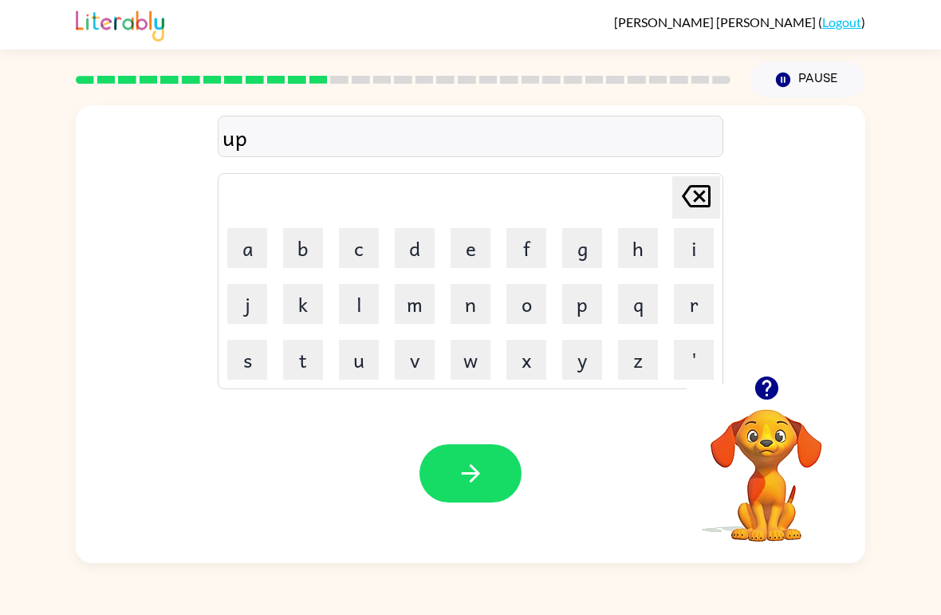
click at [601, 260] on button "g" at bounding box center [582, 248] width 40 height 40
click at [675, 310] on button "r" at bounding box center [694, 304] width 40 height 40
click at [254, 250] on button "a" at bounding box center [247, 248] width 40 height 40
click at [422, 252] on button "d" at bounding box center [415, 248] width 40 height 40
click at [470, 448] on button "button" at bounding box center [471, 473] width 102 height 58
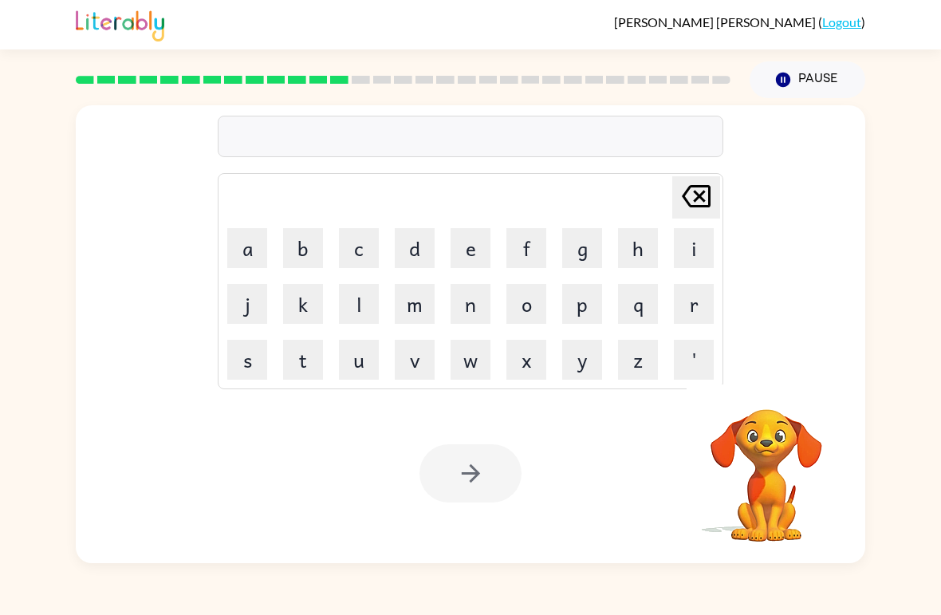
click at [420, 311] on button "m" at bounding box center [415, 304] width 40 height 40
click at [258, 243] on button "a" at bounding box center [247, 248] width 40 height 40
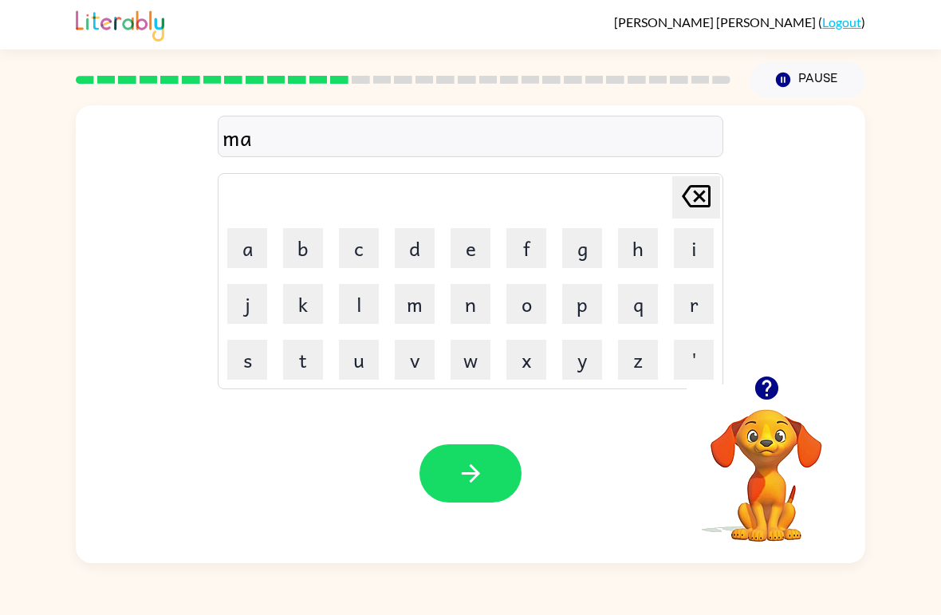
click at [470, 302] on button "n" at bounding box center [471, 304] width 40 height 40
click at [463, 246] on button "e" at bounding box center [471, 248] width 40 height 40
click at [240, 373] on button "s" at bounding box center [247, 360] width 40 height 40
click at [778, 405] on button "button" at bounding box center [767, 388] width 41 height 41
click at [503, 497] on button "button" at bounding box center [471, 473] width 102 height 58
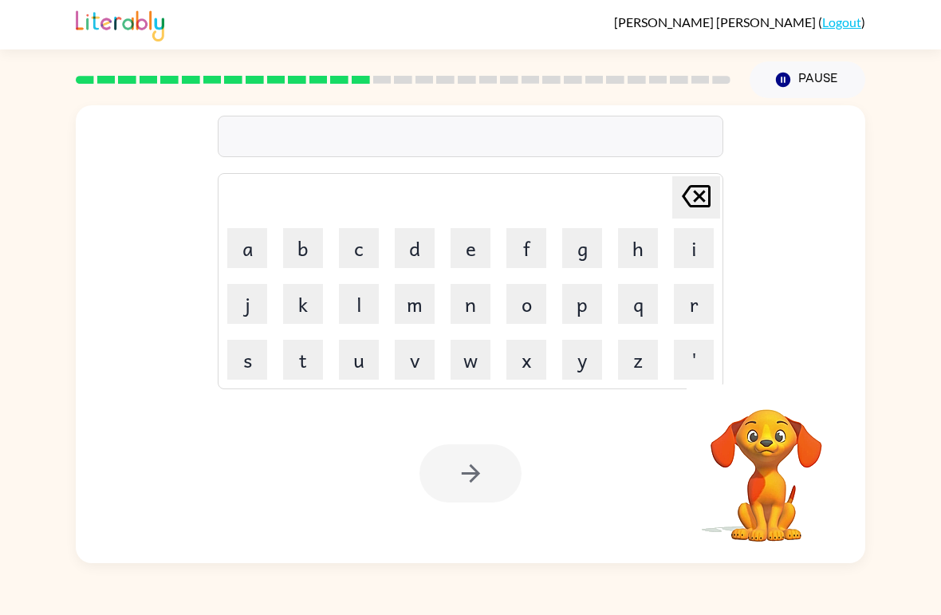
click at [699, 289] on button "r" at bounding box center [694, 304] width 40 height 40
click at [751, 418] on video "Your browser must support playing .mp4 files to use Literably. Please try using…" at bounding box center [767, 464] width 160 height 160
click at [749, 383] on button "button" at bounding box center [767, 388] width 41 height 41
click at [700, 179] on icon "[PERSON_NAME] last character input" at bounding box center [696, 196] width 38 height 38
click at [409, 247] on button "d" at bounding box center [415, 248] width 40 height 40
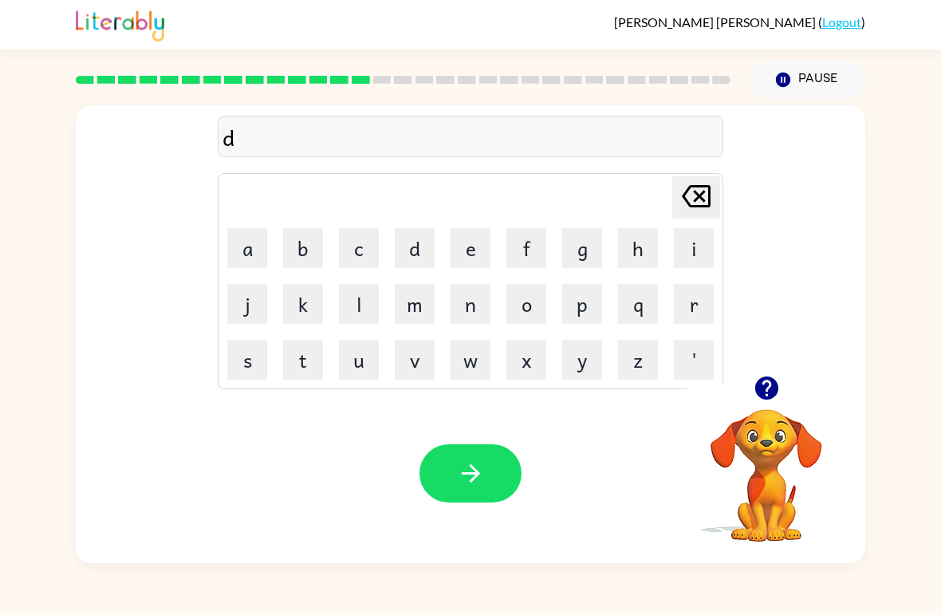
click at [694, 181] on icon "[PERSON_NAME] last character input" at bounding box center [696, 196] width 38 height 38
click at [304, 255] on button "b" at bounding box center [303, 248] width 40 height 40
click at [513, 296] on button "o" at bounding box center [527, 304] width 40 height 40
click at [469, 310] on button "n" at bounding box center [471, 304] width 40 height 40
click at [461, 248] on button "e" at bounding box center [471, 248] width 40 height 40
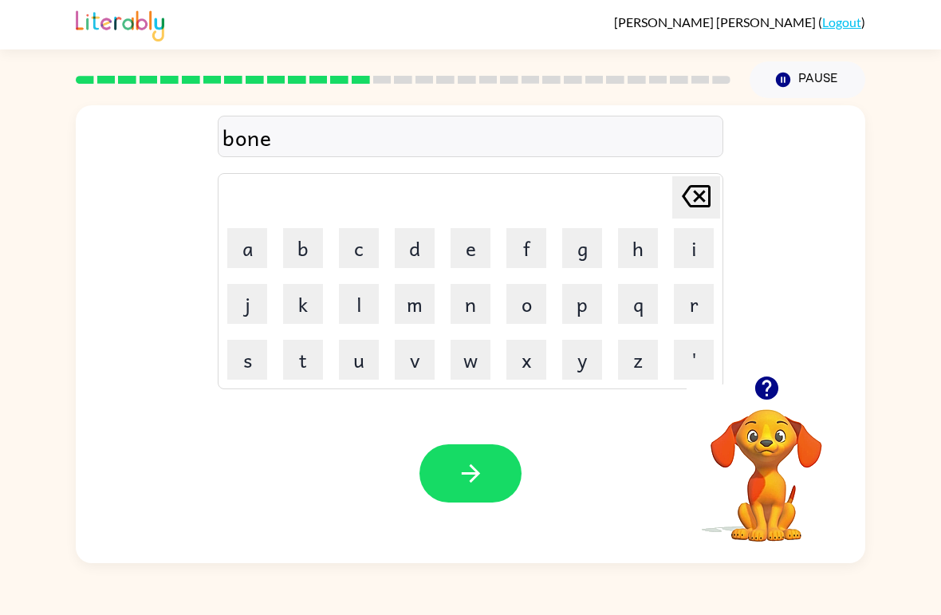
click at [253, 353] on button "s" at bounding box center [247, 360] width 40 height 40
click at [711, 385] on div at bounding box center [767, 388] width 160 height 41
click at [752, 404] on div at bounding box center [767, 388] width 160 height 41
click at [766, 390] on icon "button" at bounding box center [767, 388] width 28 height 28
click at [479, 473] on icon "button" at bounding box center [470, 473] width 18 height 18
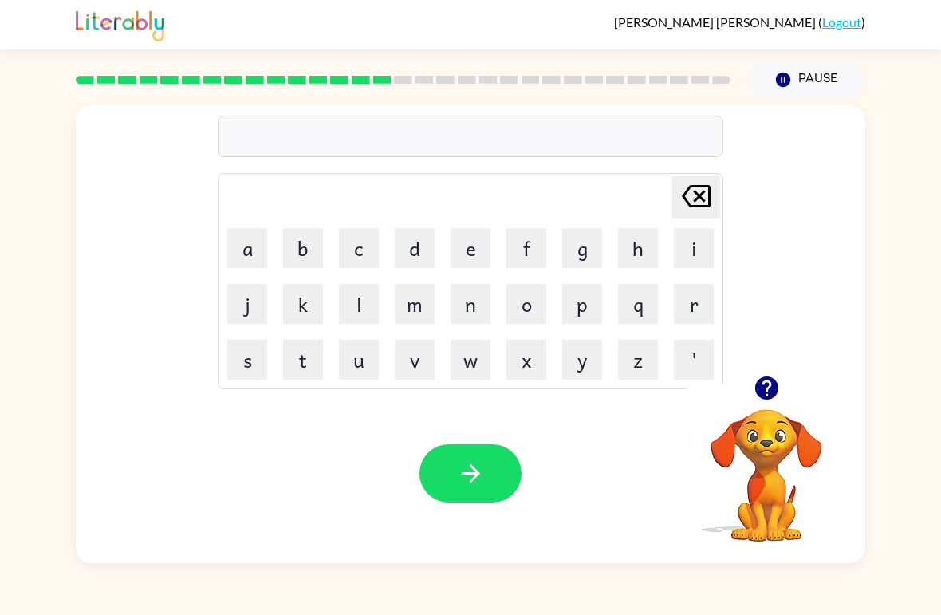
click at [775, 406] on button "button" at bounding box center [767, 388] width 41 height 41
click at [251, 363] on button "s" at bounding box center [247, 360] width 40 height 40
click at [753, 384] on icon "button" at bounding box center [767, 388] width 28 height 28
click at [694, 305] on button "r" at bounding box center [694, 304] width 40 height 40
click at [753, 384] on icon "button" at bounding box center [767, 388] width 28 height 28
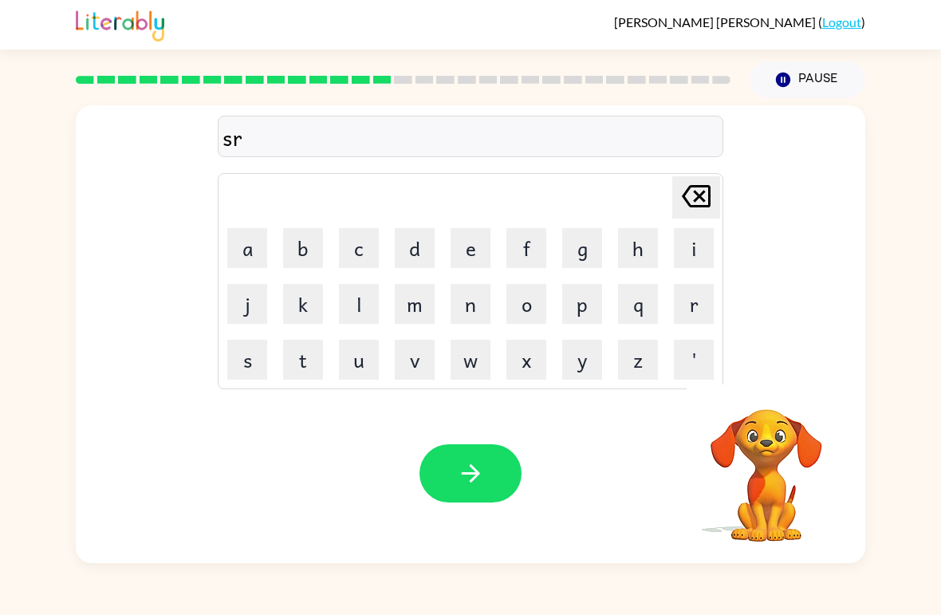
click at [538, 297] on button "o" at bounding box center [527, 304] width 40 height 40
click at [420, 310] on button "m" at bounding box center [415, 304] width 40 height 40
click at [469, 459] on button "button" at bounding box center [471, 473] width 102 height 58
click at [692, 302] on button "r" at bounding box center [694, 304] width 40 height 40
click at [246, 248] on button "a" at bounding box center [247, 248] width 40 height 40
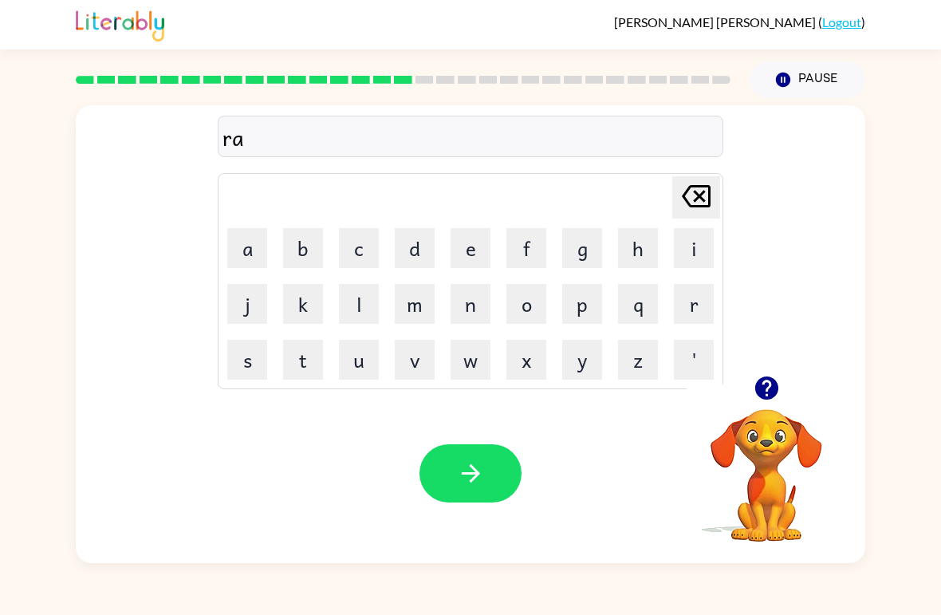
click at [469, 358] on button "w" at bounding box center [471, 360] width 40 height 40
click at [688, 195] on icon "[PERSON_NAME] last character input" at bounding box center [696, 196] width 38 height 38
click at [401, 290] on button "m" at bounding box center [415, 304] width 40 height 40
click at [453, 464] on button "button" at bounding box center [471, 473] width 102 height 58
click at [683, 306] on button "r" at bounding box center [694, 304] width 40 height 40
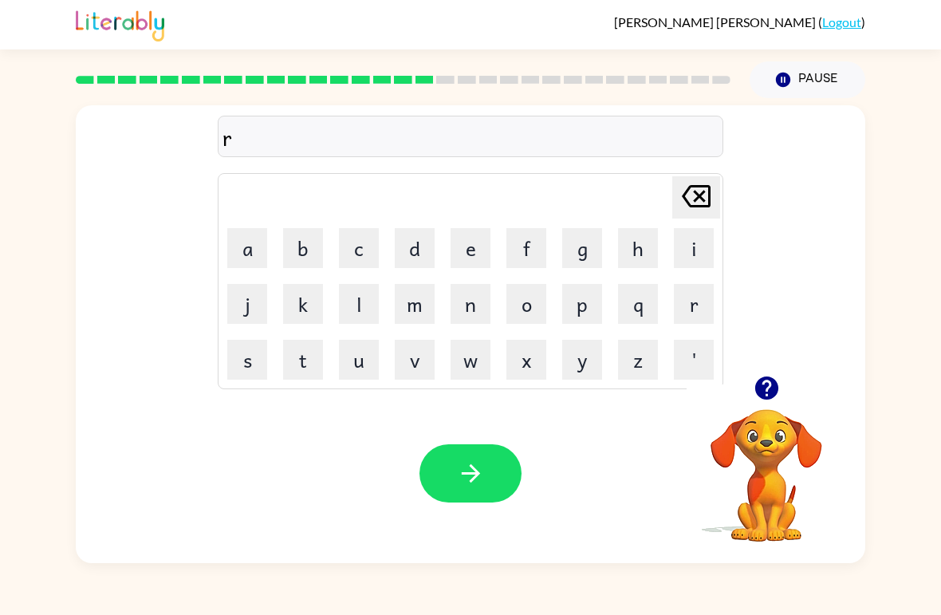
click at [684, 250] on button "i" at bounding box center [694, 248] width 40 height 40
click at [430, 298] on button "m" at bounding box center [415, 304] width 40 height 40
click at [677, 256] on button "i" at bounding box center [694, 248] width 40 height 40
click at [481, 294] on button "n" at bounding box center [471, 304] width 40 height 40
click at [760, 395] on icon "button" at bounding box center [766, 388] width 23 height 23
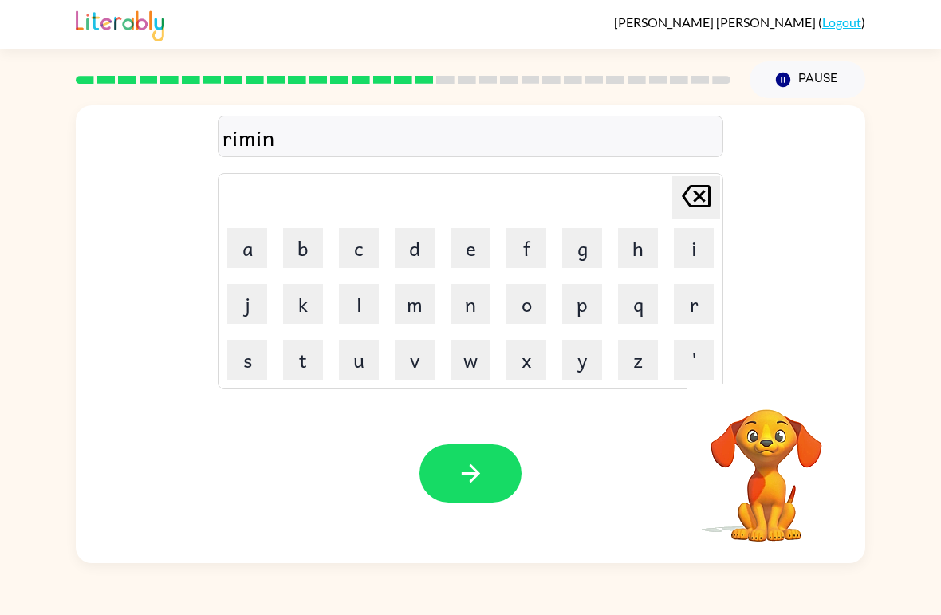
click at [463, 460] on icon "button" at bounding box center [471, 473] width 28 height 28
click at [777, 396] on icon "button" at bounding box center [767, 388] width 28 height 28
click at [690, 310] on button "r" at bounding box center [694, 304] width 40 height 40
click at [675, 244] on button "i" at bounding box center [694, 248] width 40 height 40
click at [233, 366] on button "s" at bounding box center [247, 360] width 40 height 40
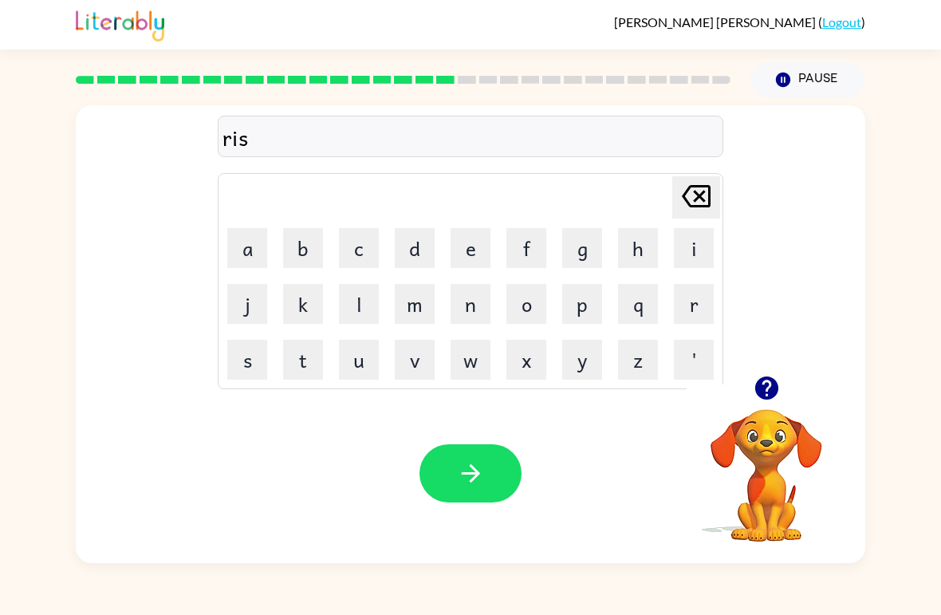
click at [767, 390] on icon "button" at bounding box center [767, 388] width 28 height 28
click at [358, 250] on button "c" at bounding box center [359, 248] width 40 height 40
click at [685, 241] on button "i" at bounding box center [694, 248] width 40 height 40
click at [463, 255] on button "e" at bounding box center [471, 248] width 40 height 40
click at [245, 357] on button "s" at bounding box center [247, 360] width 40 height 40
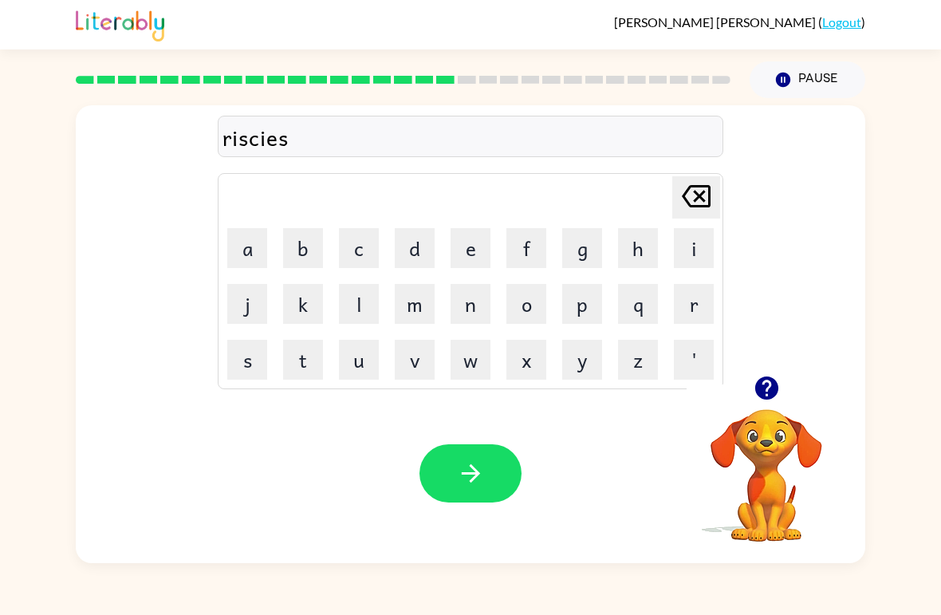
click at [295, 363] on button "t" at bounding box center [303, 360] width 40 height 40
click at [501, 499] on button "button" at bounding box center [471, 473] width 102 height 58
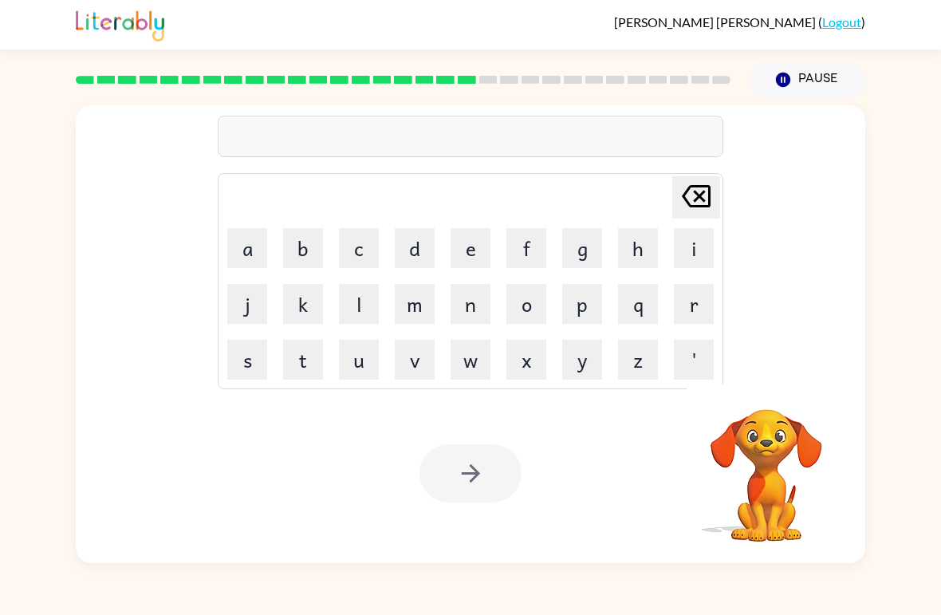
click at [820, 76] on button "Pause Pause" at bounding box center [808, 79] width 116 height 37
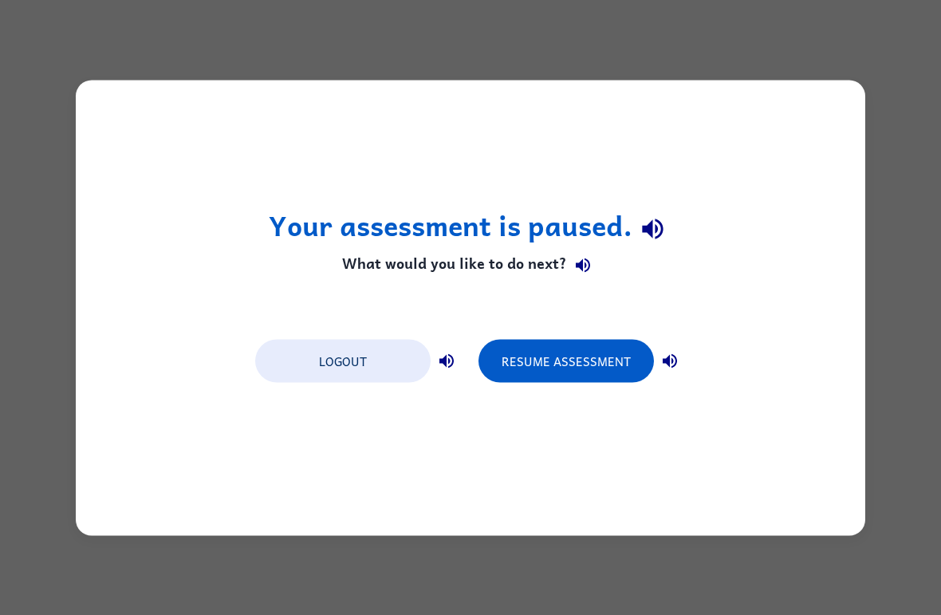
click at [400, 377] on button "Logout" at bounding box center [342, 360] width 175 height 43
